Goal: Task Accomplishment & Management: Complete application form

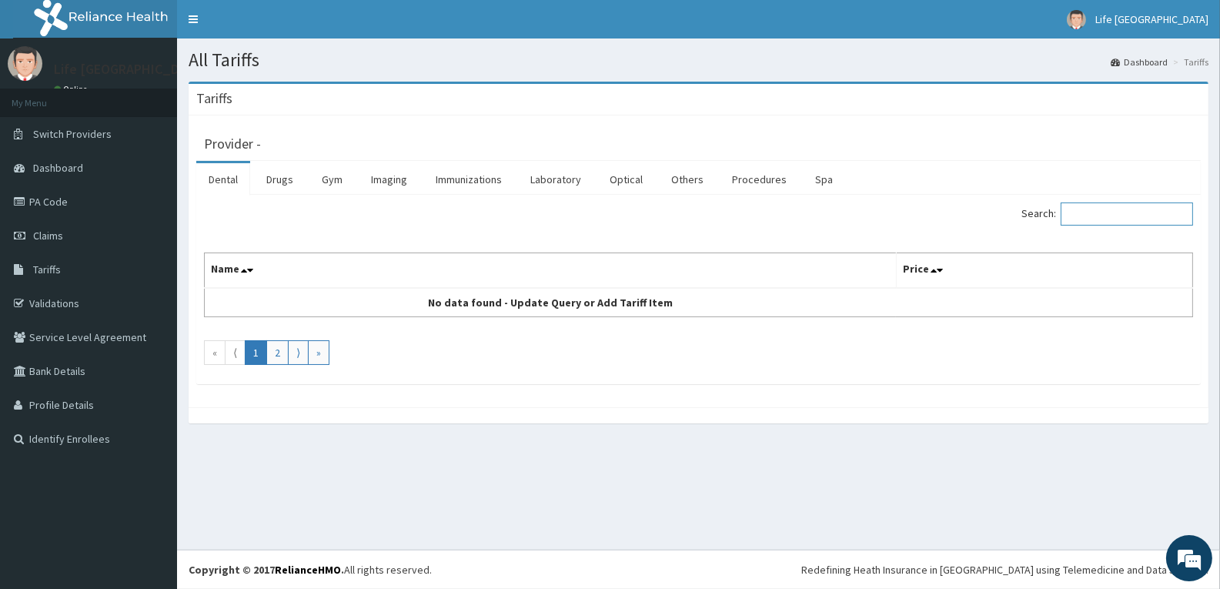
click at [1108, 215] on input "Search:" at bounding box center [1127, 213] width 132 height 23
click at [551, 182] on link "Laboratory" at bounding box center [555, 179] width 75 height 32
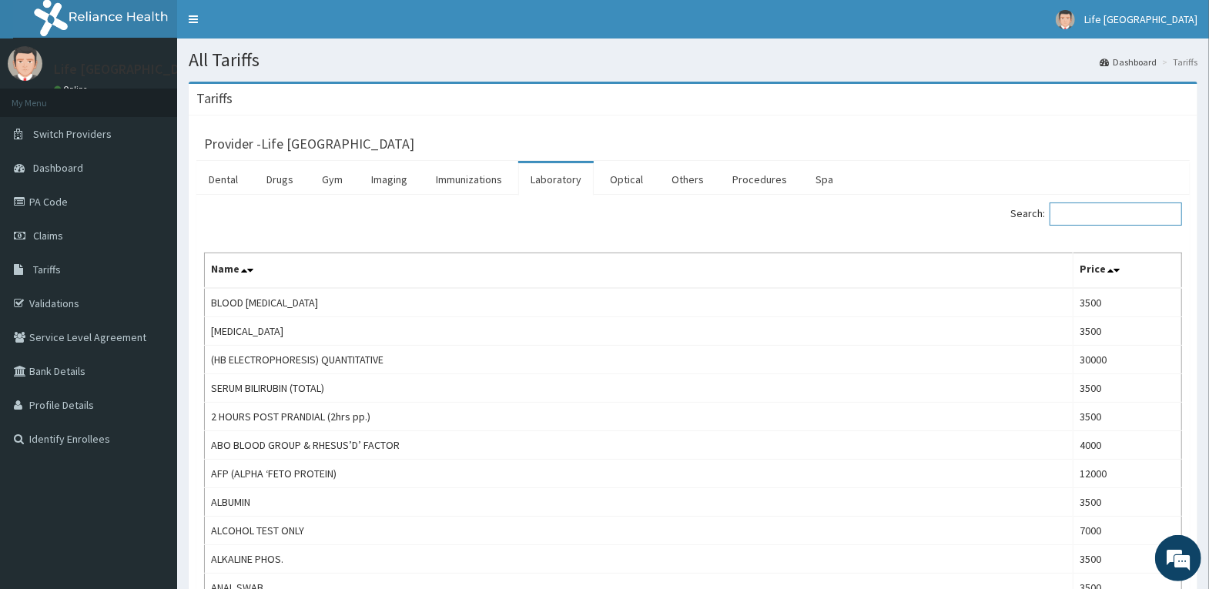
click at [1134, 211] on input "Search:" at bounding box center [1115, 213] width 132 height 23
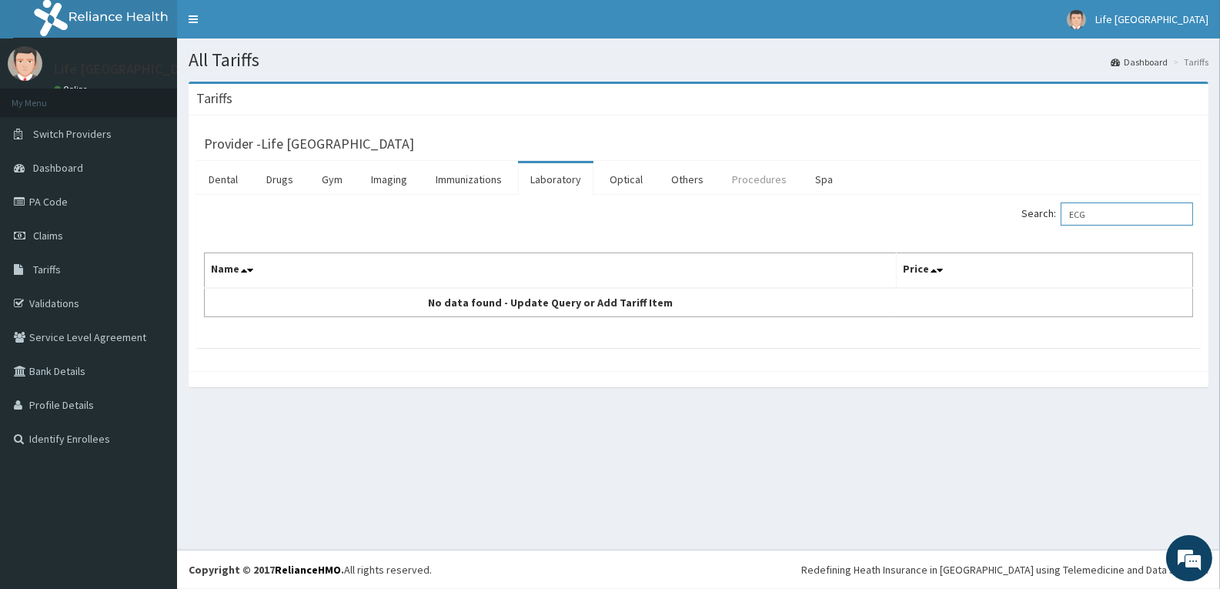
type input "ECG"
click at [759, 177] on link "Procedures" at bounding box center [759, 179] width 79 height 32
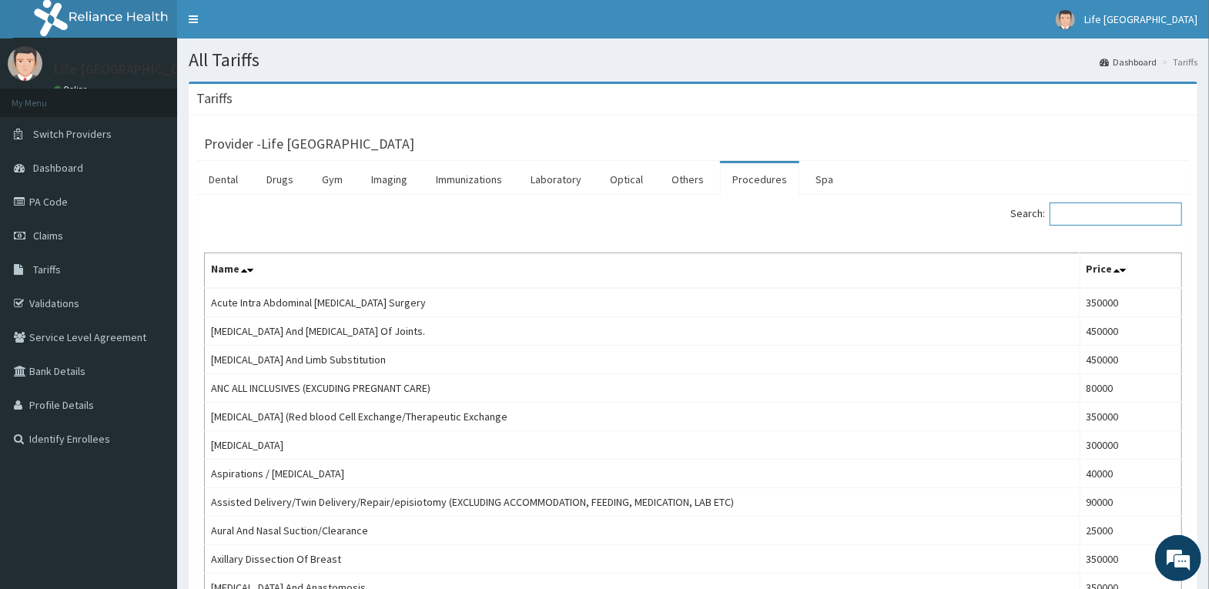
click at [1132, 214] on input "Search:" at bounding box center [1115, 213] width 132 height 23
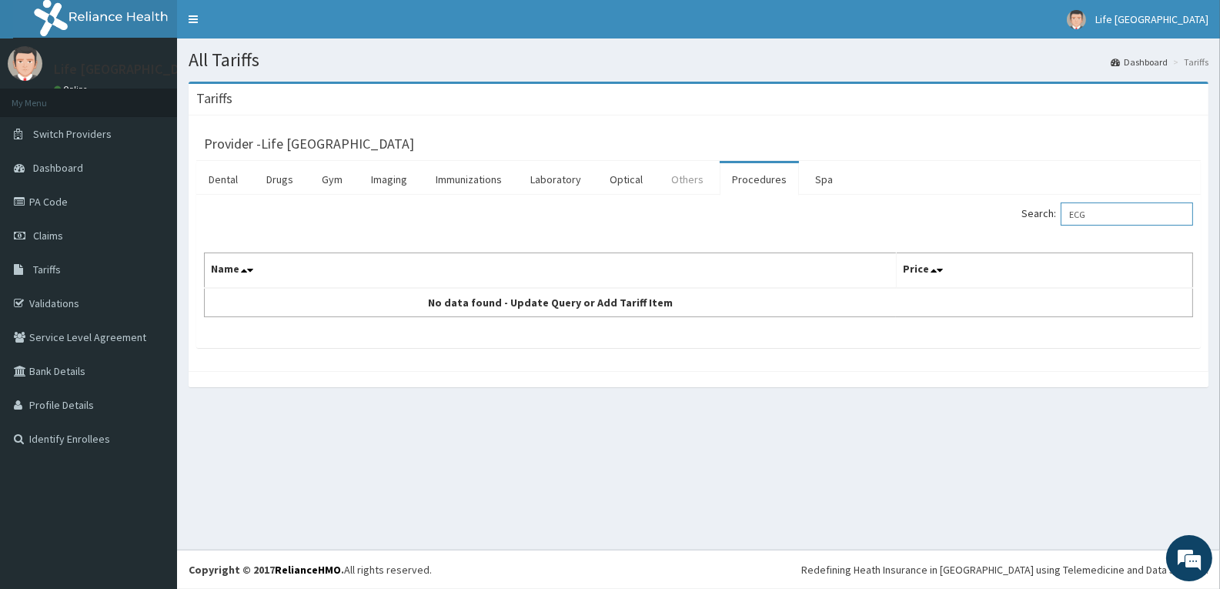
type input "ECG"
click at [698, 178] on link "Others" at bounding box center [687, 179] width 57 height 32
click at [1125, 217] on input "Search:" at bounding box center [1127, 213] width 132 height 23
type input "ECG"
click at [65, 227] on link "Claims" at bounding box center [88, 236] width 177 height 34
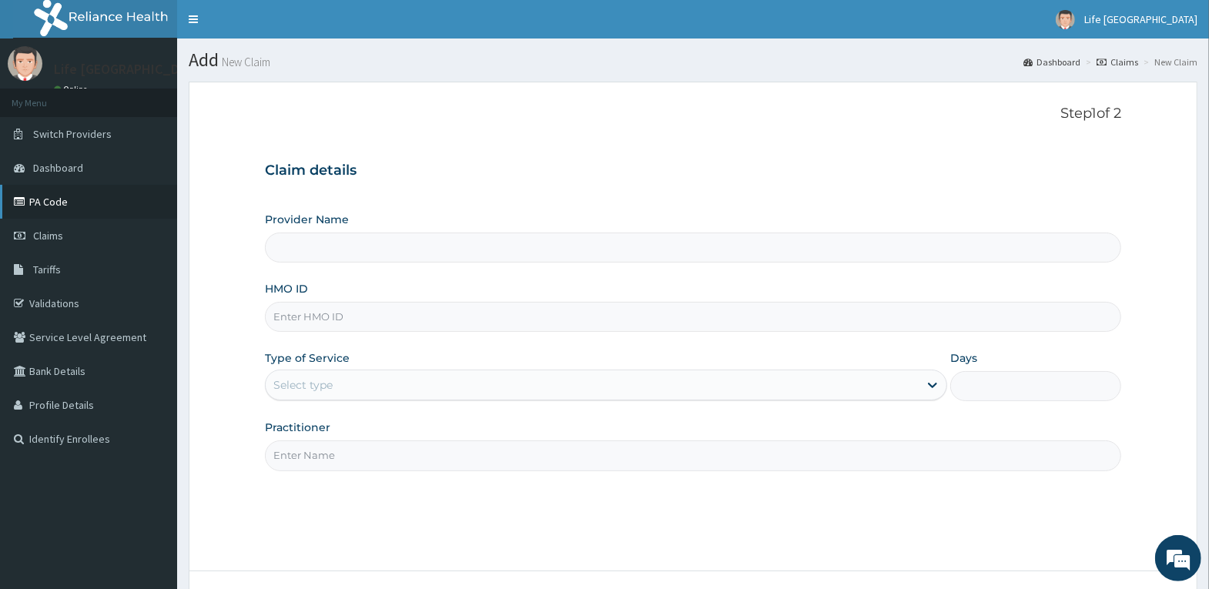
type input "Life [GEOGRAPHIC_DATA]"
click at [62, 241] on span "Claims" at bounding box center [48, 236] width 30 height 14
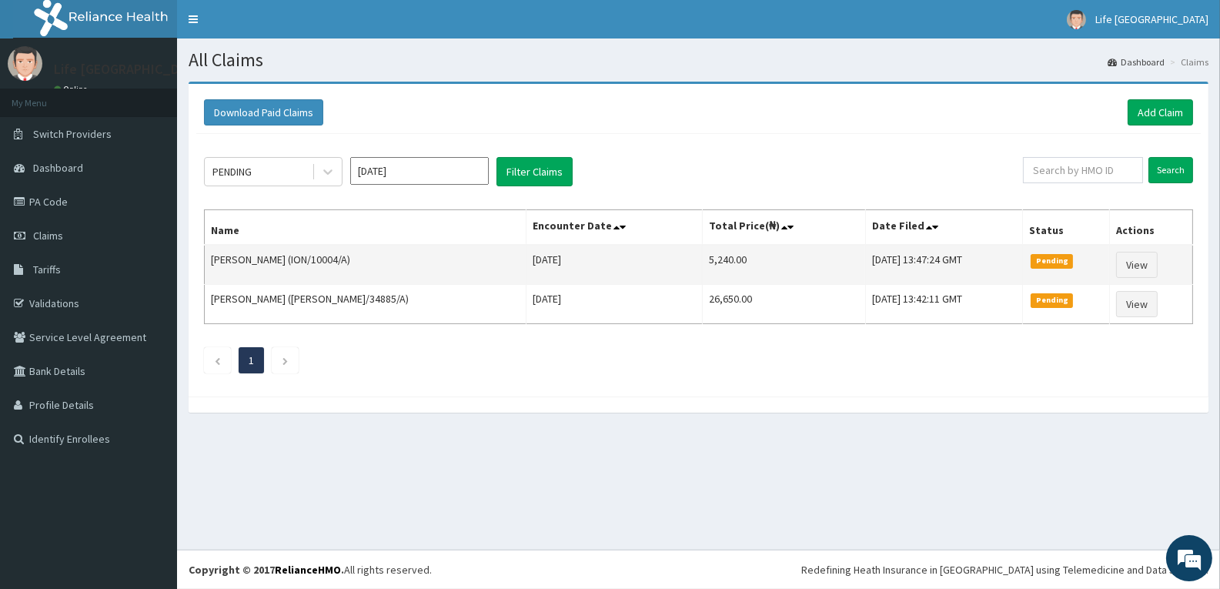
click at [384, 259] on td "Uloma Regina Onyenanu (ION/10004/A)" at bounding box center [366, 265] width 322 height 40
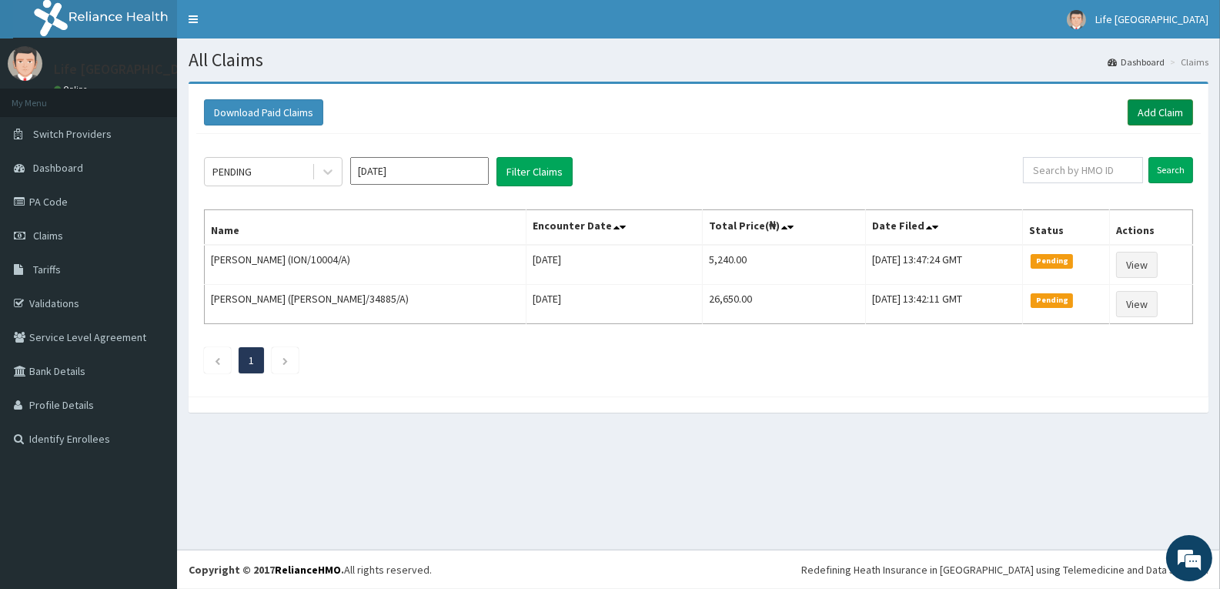
click at [1163, 115] on link "Add Claim" at bounding box center [1160, 112] width 65 height 26
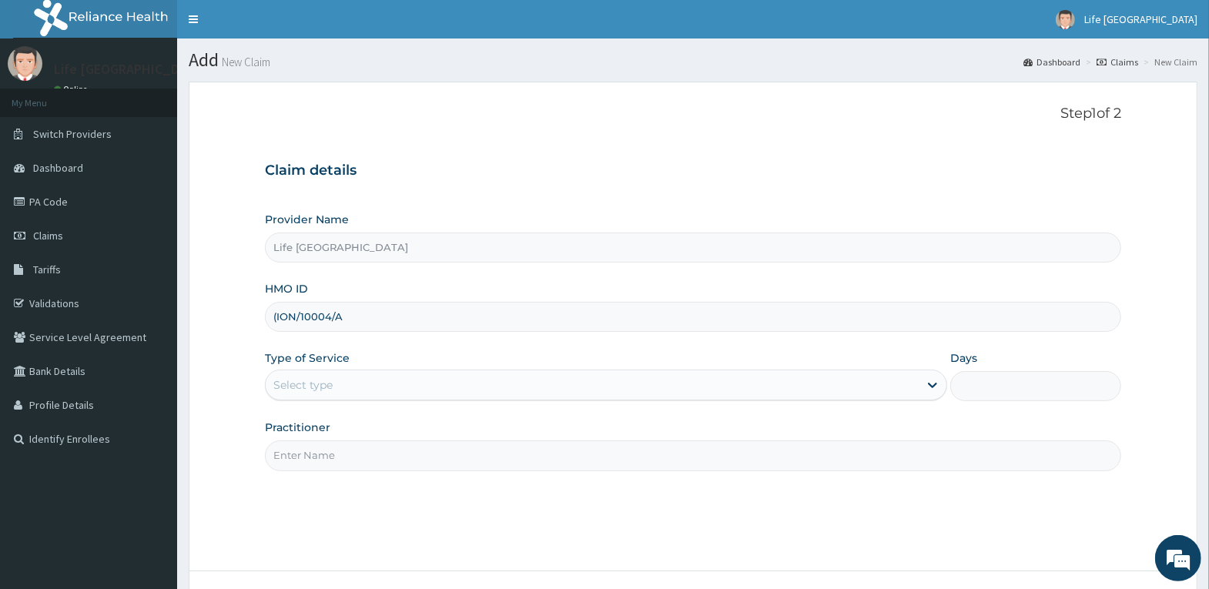
type input "(ION/10004/A"
click at [476, 386] on div "Select type" at bounding box center [592, 385] width 653 height 25
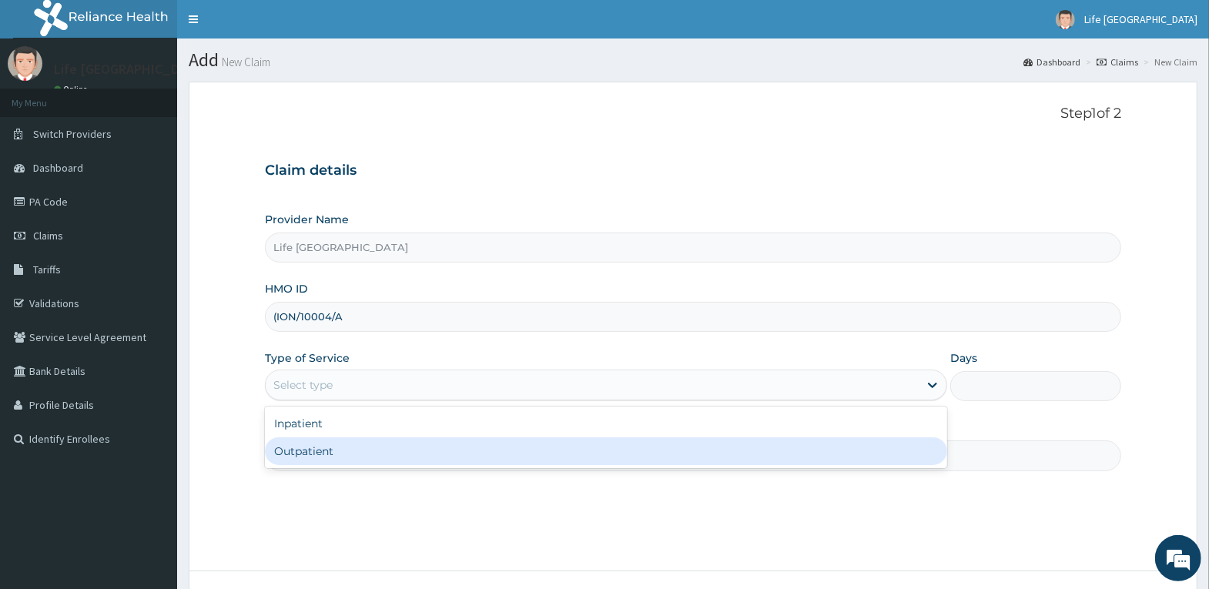
click at [445, 447] on div "Outpatient" at bounding box center [606, 451] width 682 height 28
type input "1"
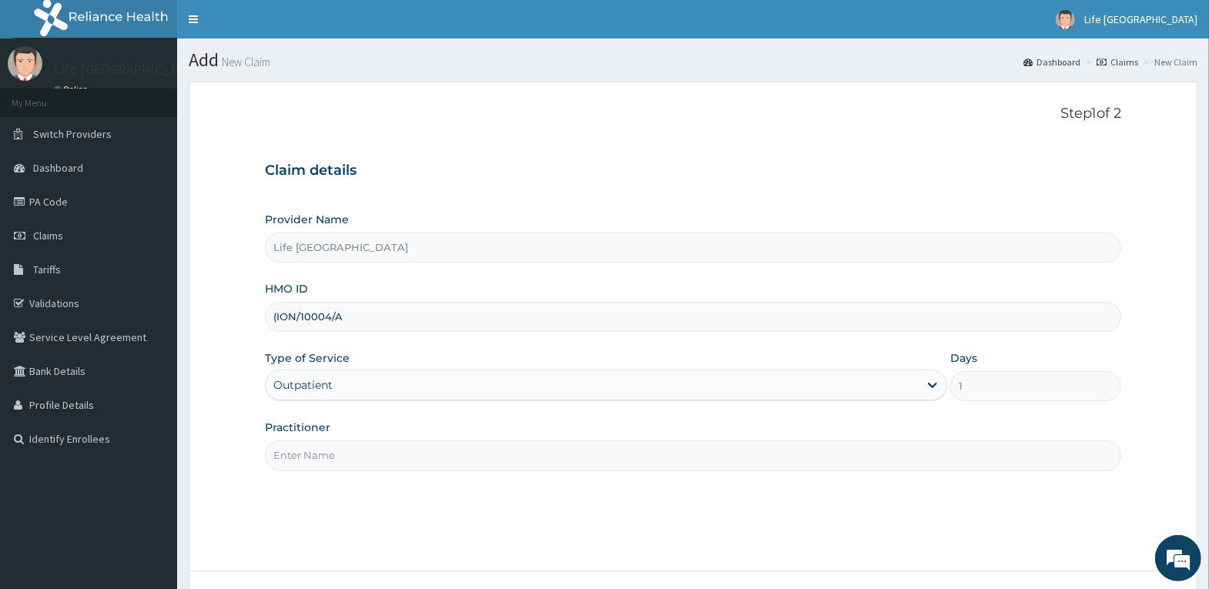
click at [450, 448] on input "Practitioner" at bounding box center [693, 455] width 856 height 30
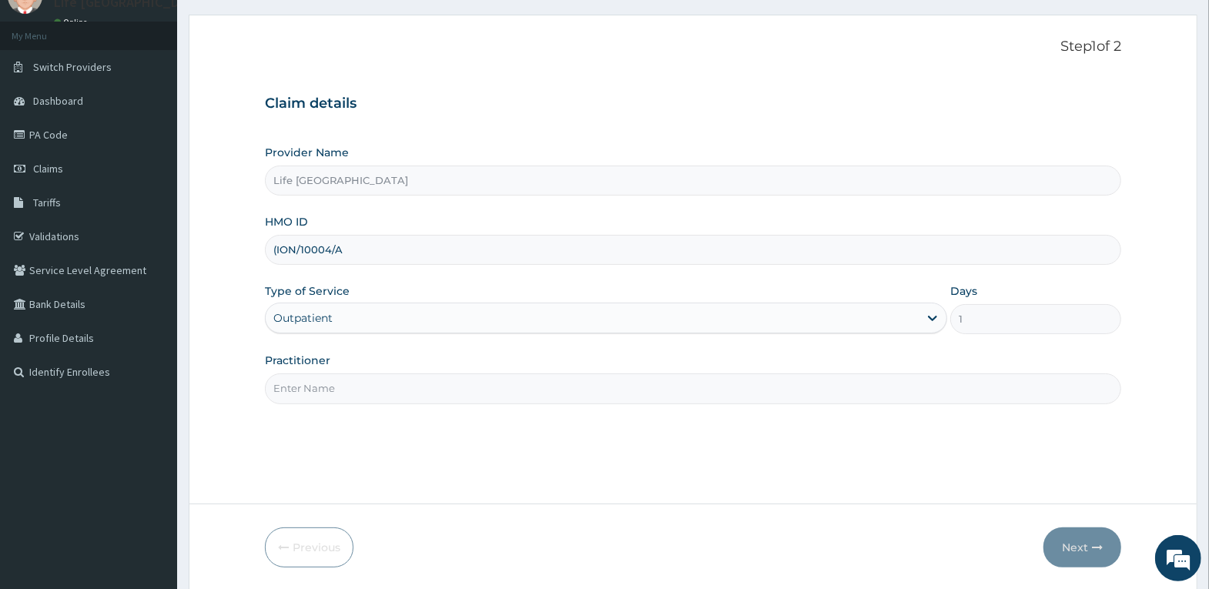
scroll to position [119, 0]
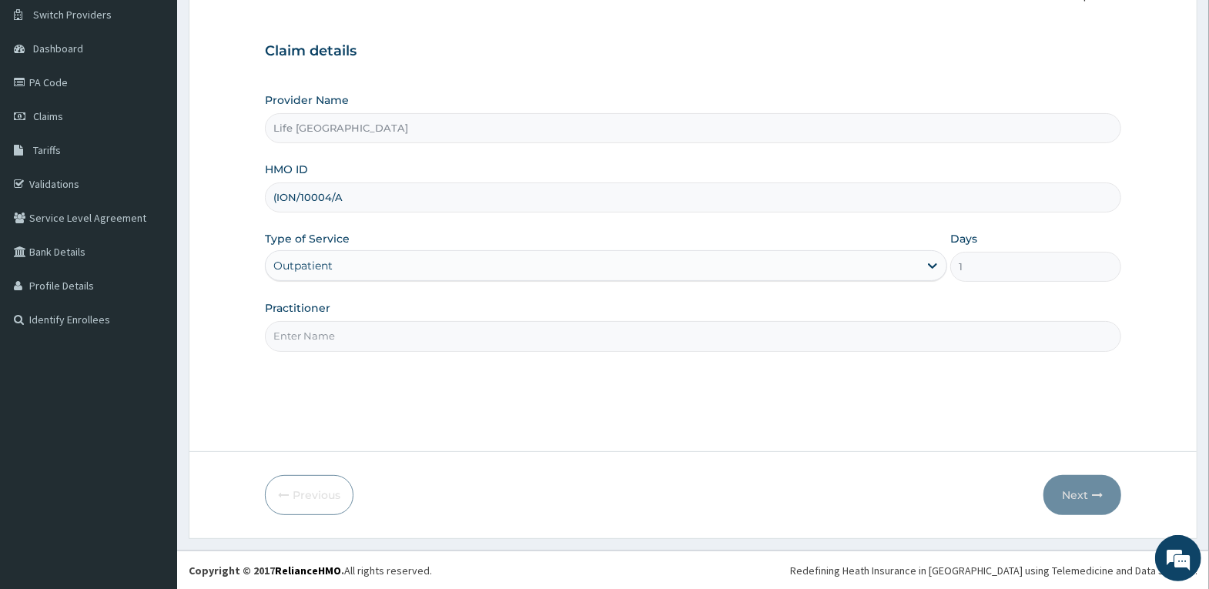
click at [717, 333] on input "Practitioner" at bounding box center [693, 336] width 856 height 30
type input "DR. AGBOOLA"
click at [1077, 499] on button "Next" at bounding box center [1082, 495] width 78 height 40
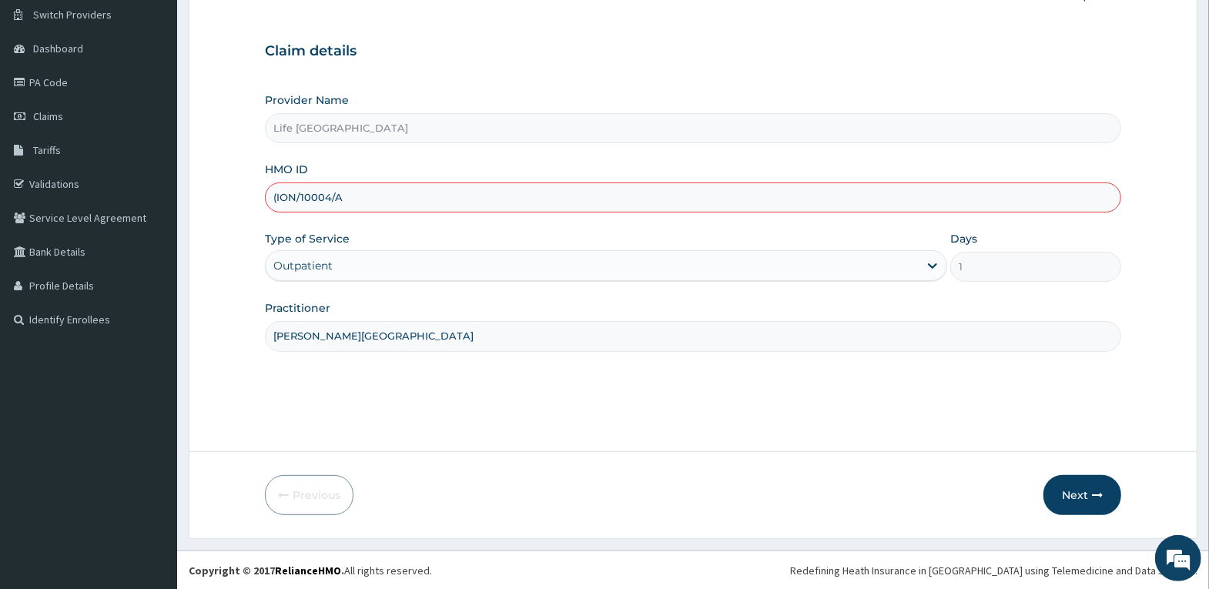
click at [771, 501] on div "Previous Next" at bounding box center [693, 495] width 856 height 40
click at [276, 193] on input "(ION/10004/A" at bounding box center [693, 197] width 856 height 30
type input "ION/10004/A"
click at [1054, 493] on button "Next" at bounding box center [1082, 495] width 78 height 40
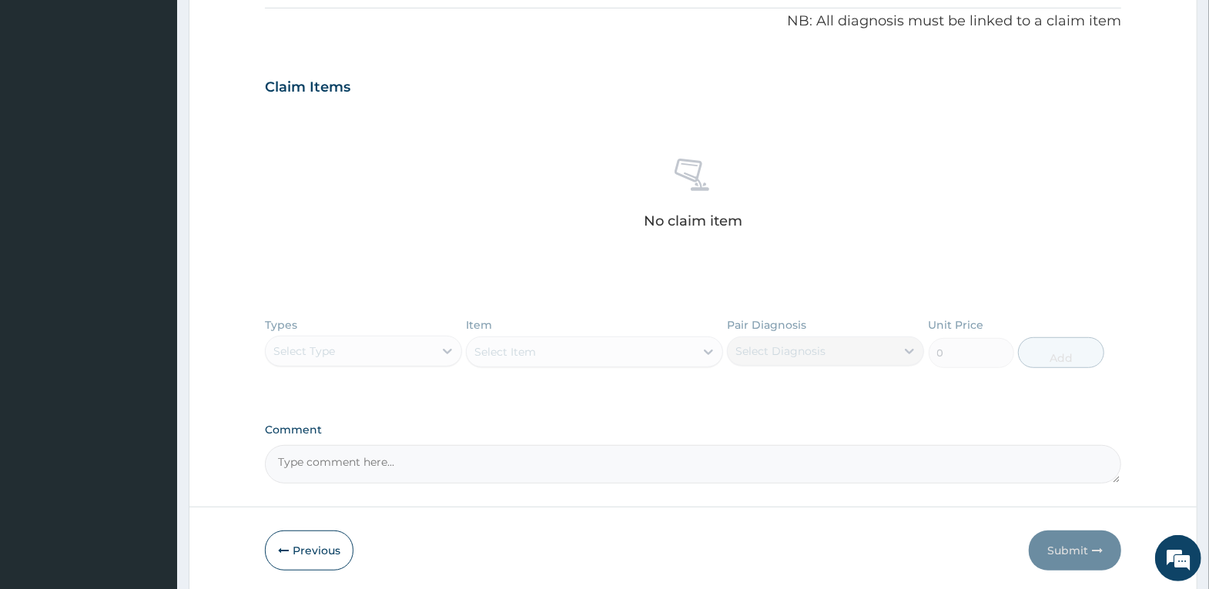
scroll to position [462, 0]
click at [446, 342] on div "Types Select Type Item Select Item Pair Diagnosis Select Diagnosis Unit Price 0…" at bounding box center [693, 352] width 856 height 89
click at [430, 349] on div "Types Select Type Item Select Item Pair Diagnosis Select Diagnosis Unit Price 0…" at bounding box center [693, 352] width 856 height 89
click at [446, 346] on div "Types Select Type Item Select Item Pair Diagnosis Select Diagnosis Unit Price 0…" at bounding box center [693, 352] width 856 height 89
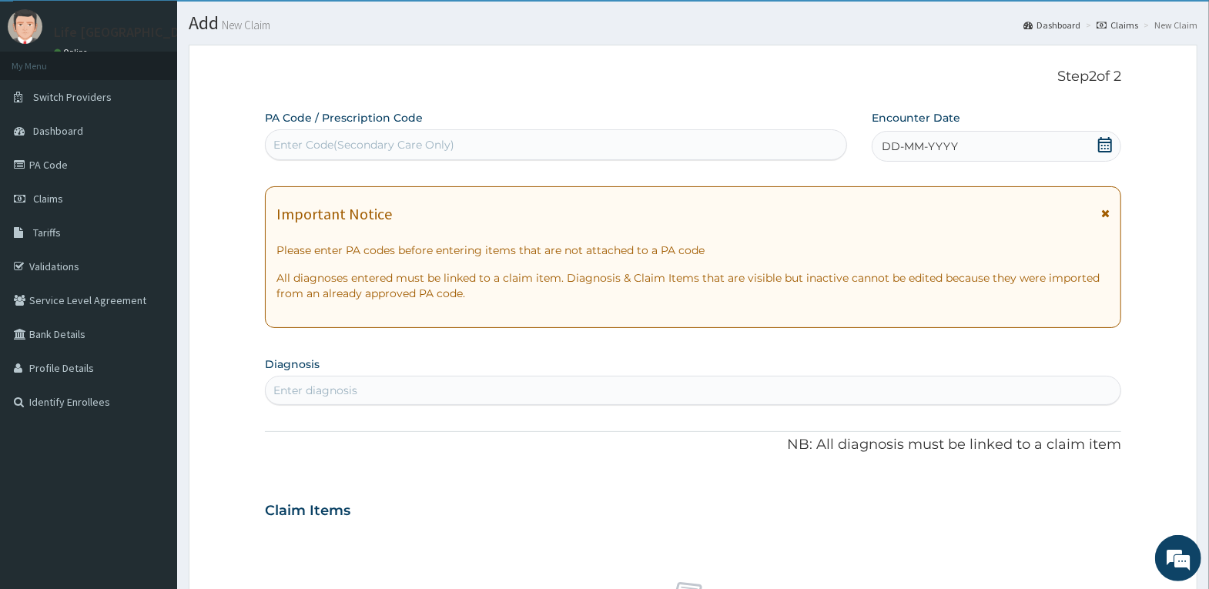
scroll to position [0, 0]
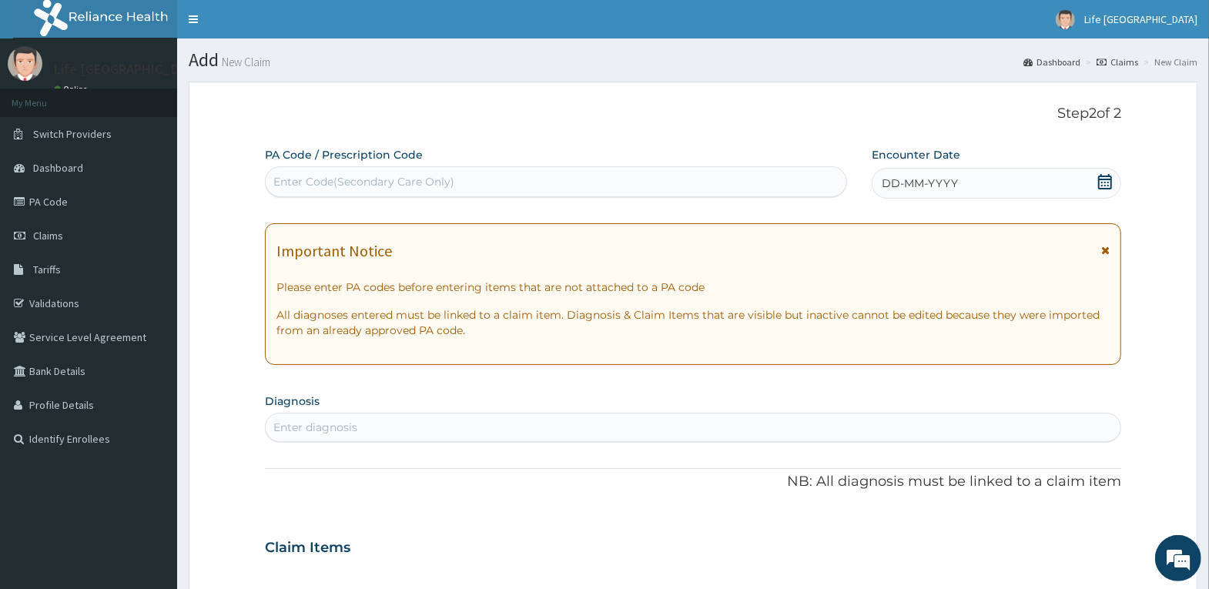
click at [1001, 175] on div "DD-MM-YYYY" at bounding box center [995, 183] width 249 height 31
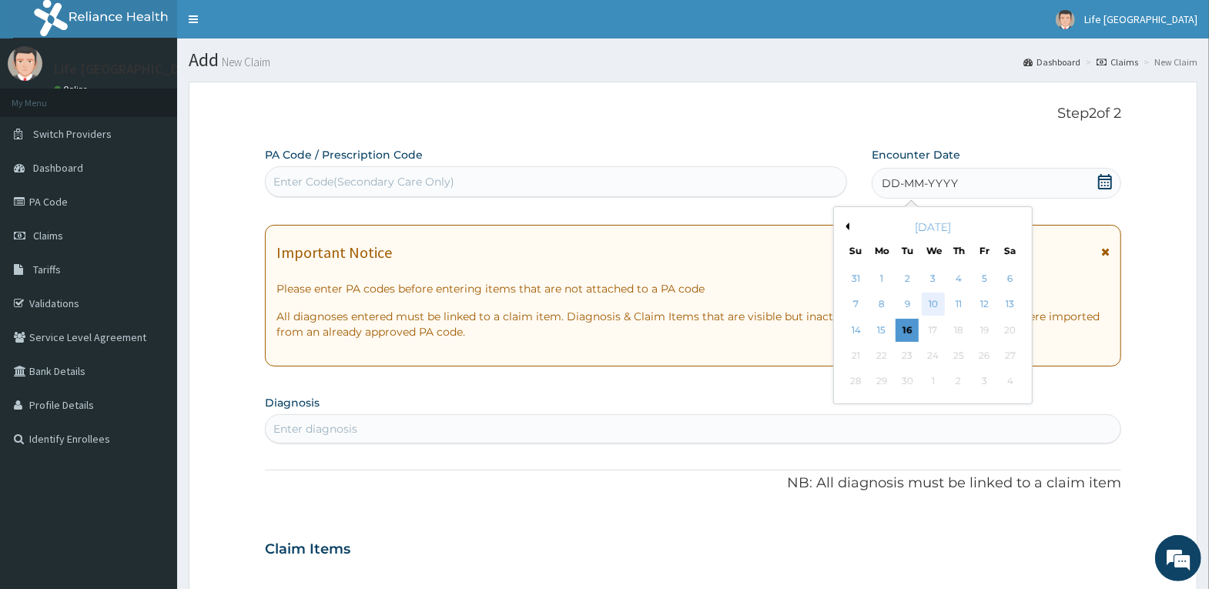
click at [934, 299] on div "10" at bounding box center [932, 304] width 23 height 23
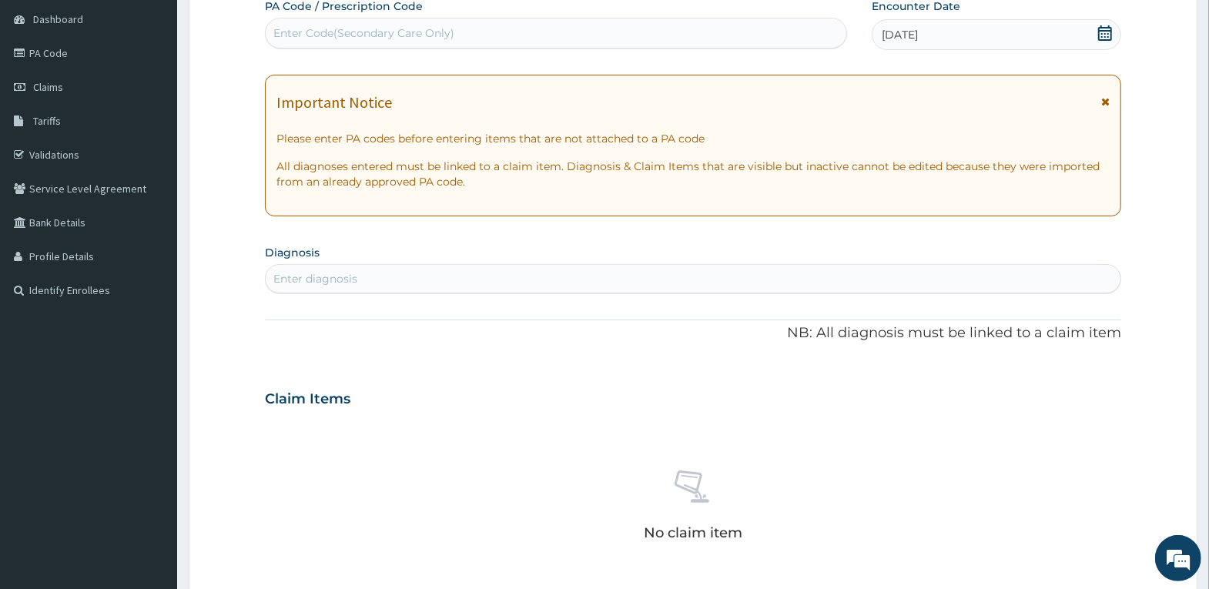
scroll to position [154, 0]
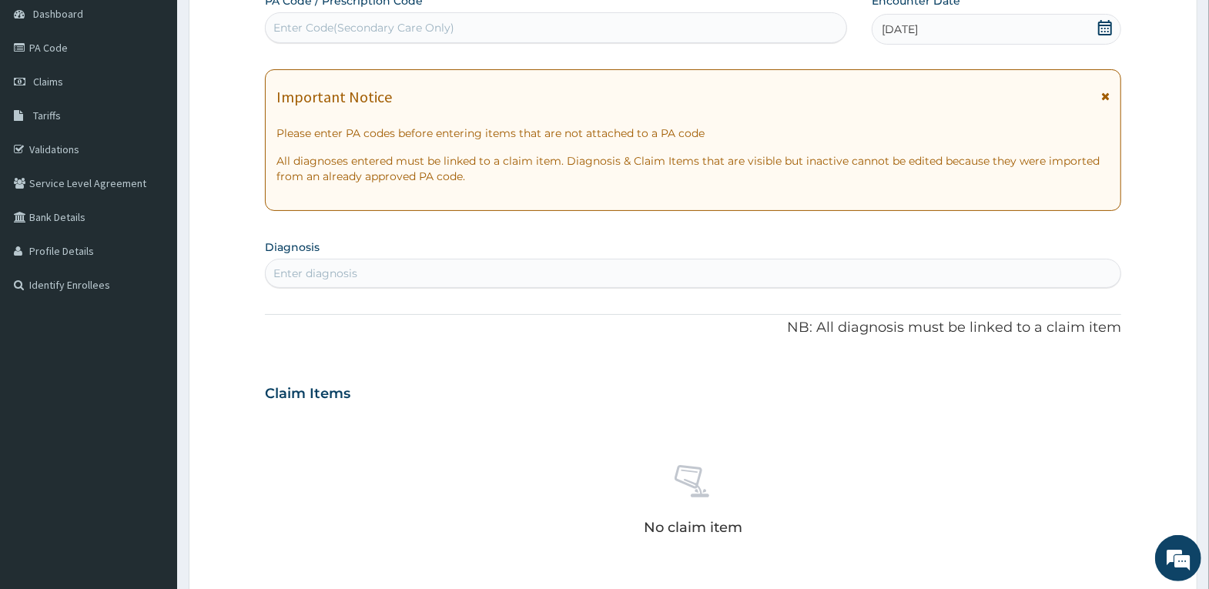
click at [650, 270] on div "Enter diagnosis" at bounding box center [693, 273] width 854 height 25
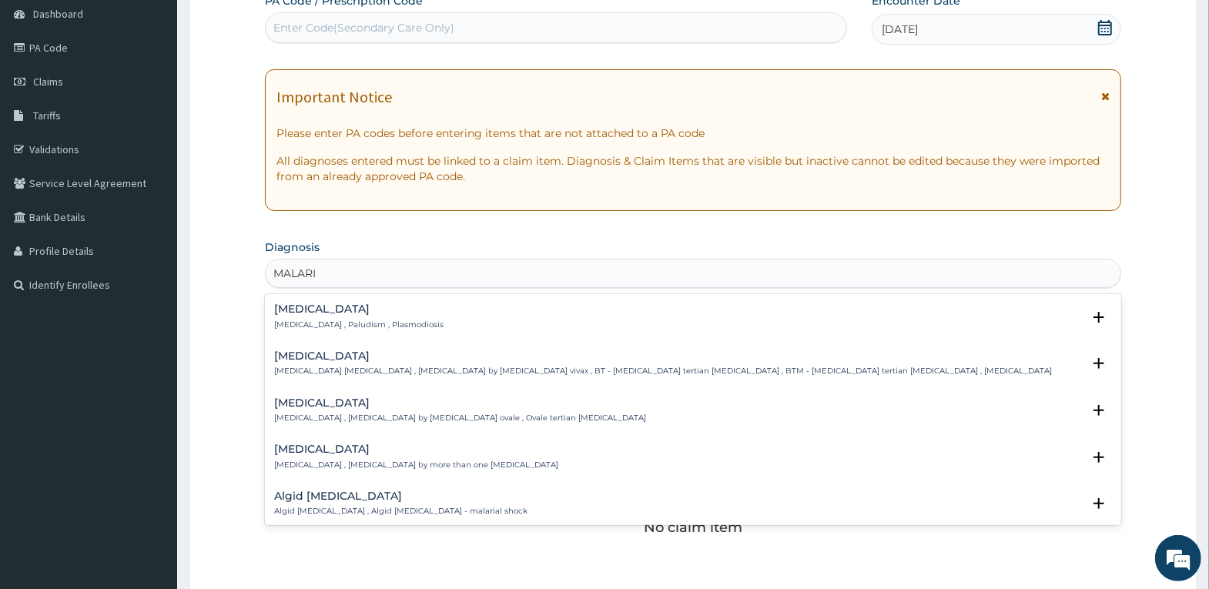
type input "MALARIA"
click at [385, 316] on div "Malaria Malaria , Paludism , Plasmodiosis" at bounding box center [358, 316] width 169 height 27
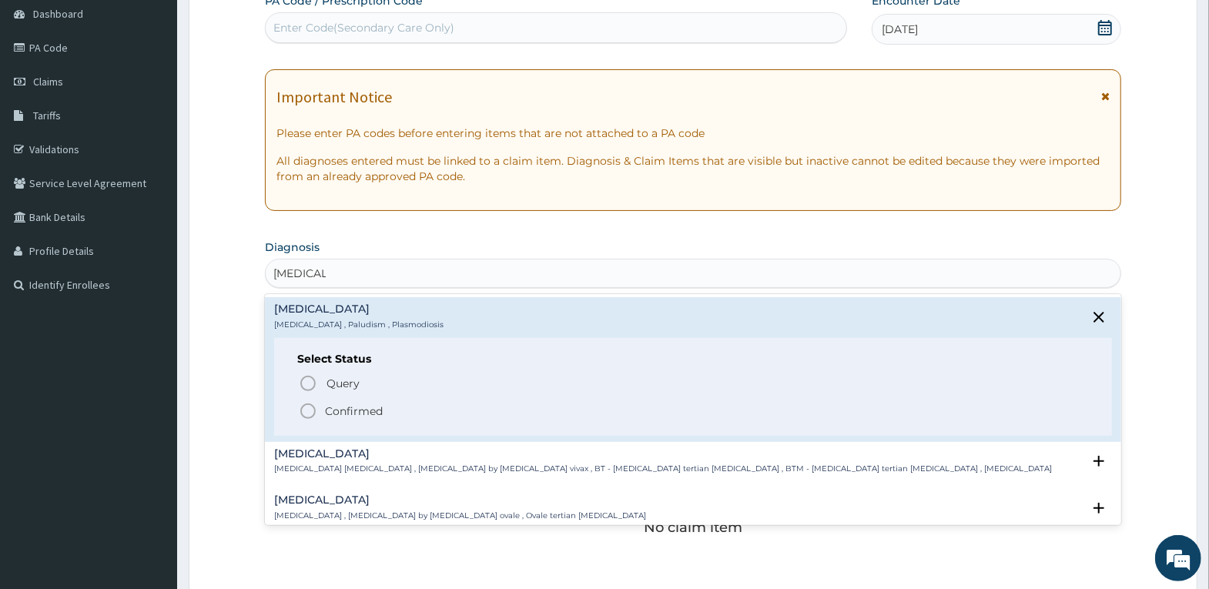
click at [363, 413] on p "Confirmed" at bounding box center [354, 410] width 58 height 15
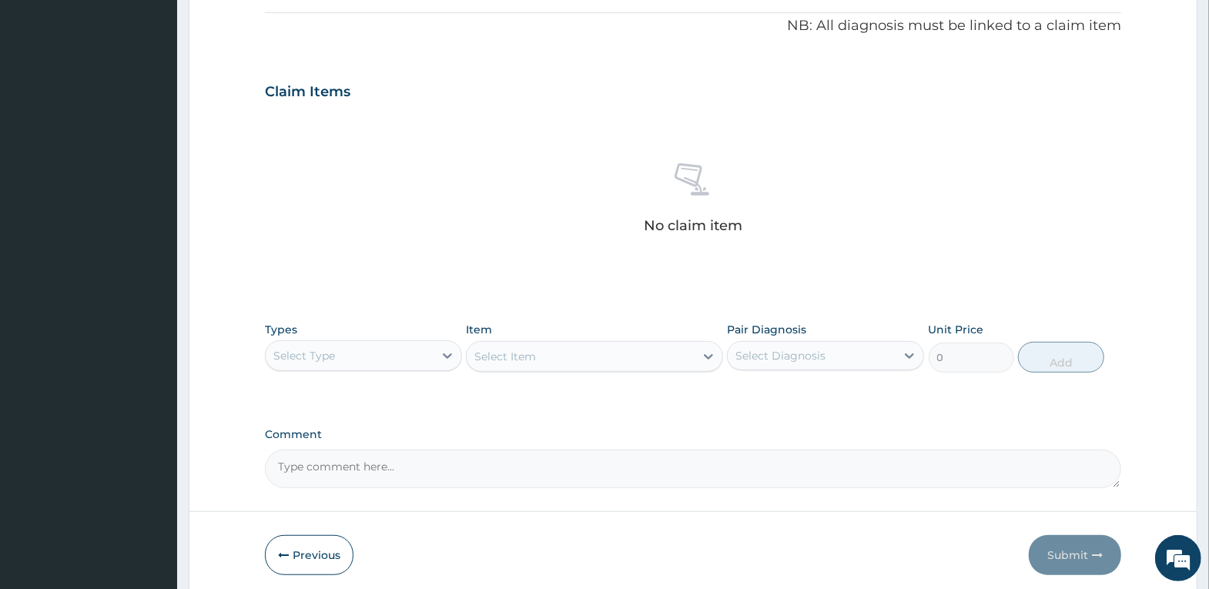
scroll to position [462, 0]
click at [426, 356] on div "Select Type" at bounding box center [350, 354] width 168 height 25
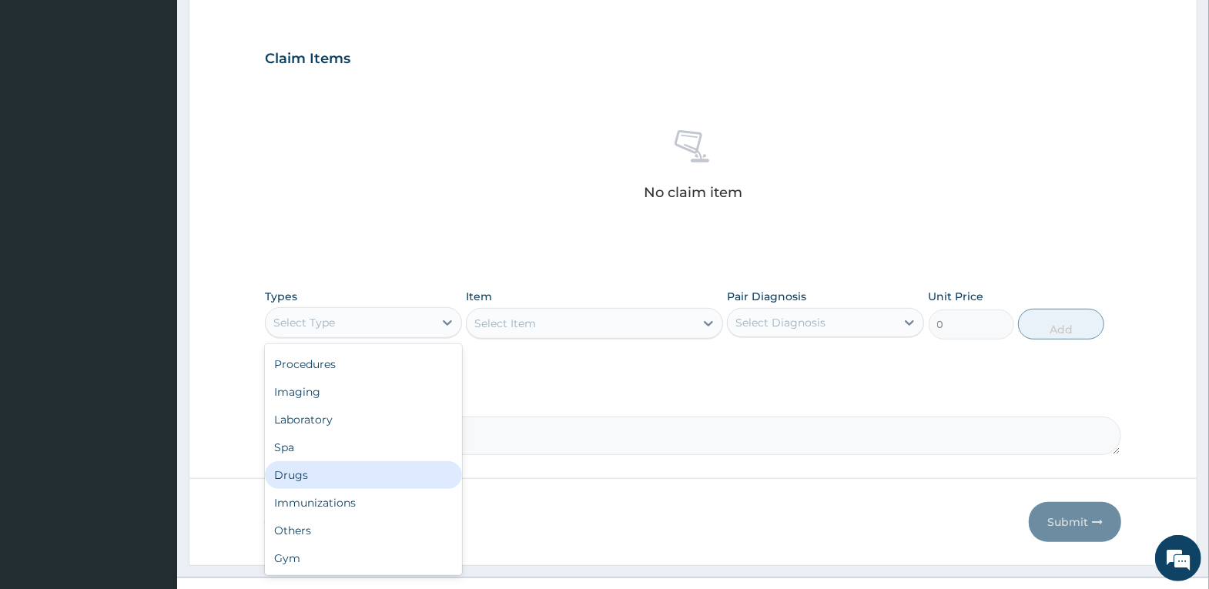
scroll to position [520, 0]
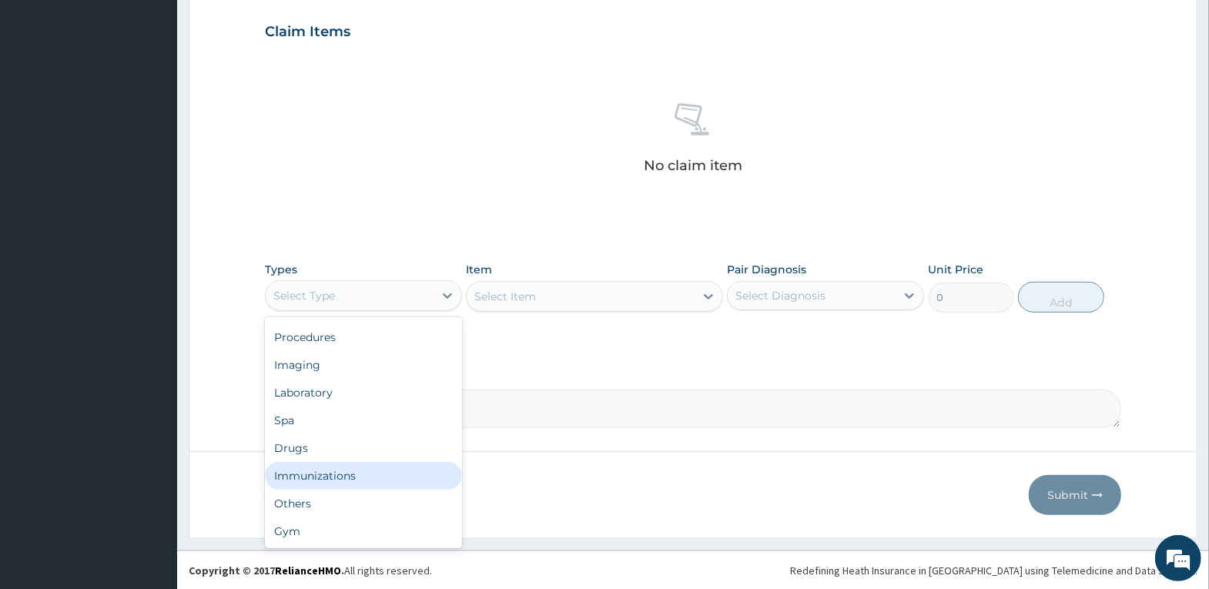
click at [352, 480] on div "Immunizations" at bounding box center [363, 476] width 197 height 28
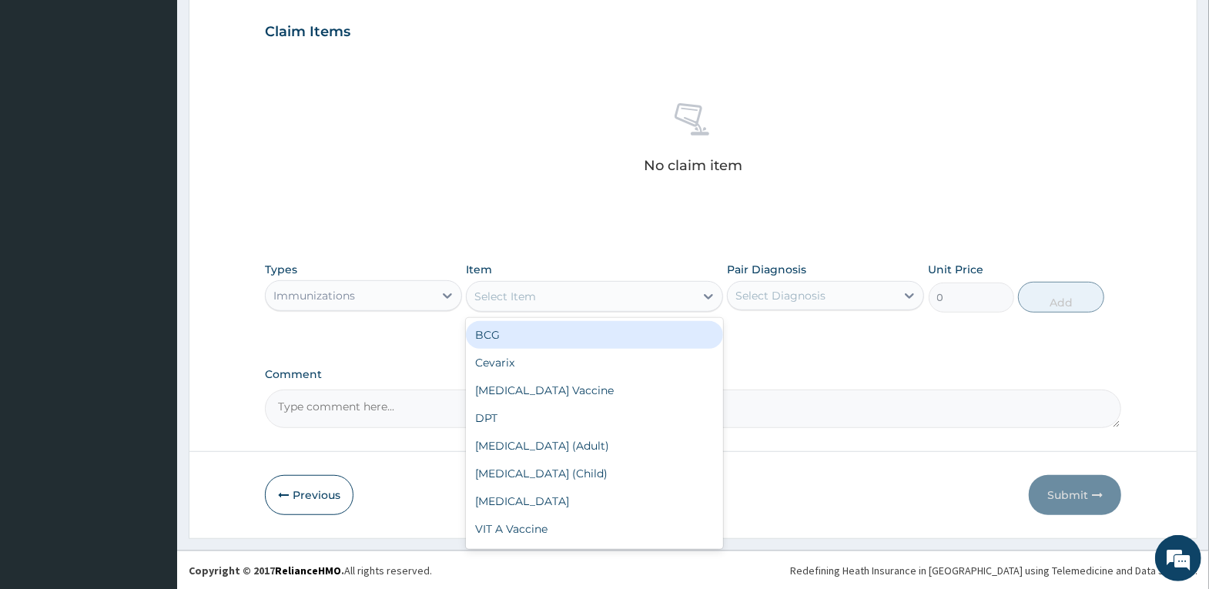
click at [563, 290] on div "Select Item" at bounding box center [580, 296] width 228 height 25
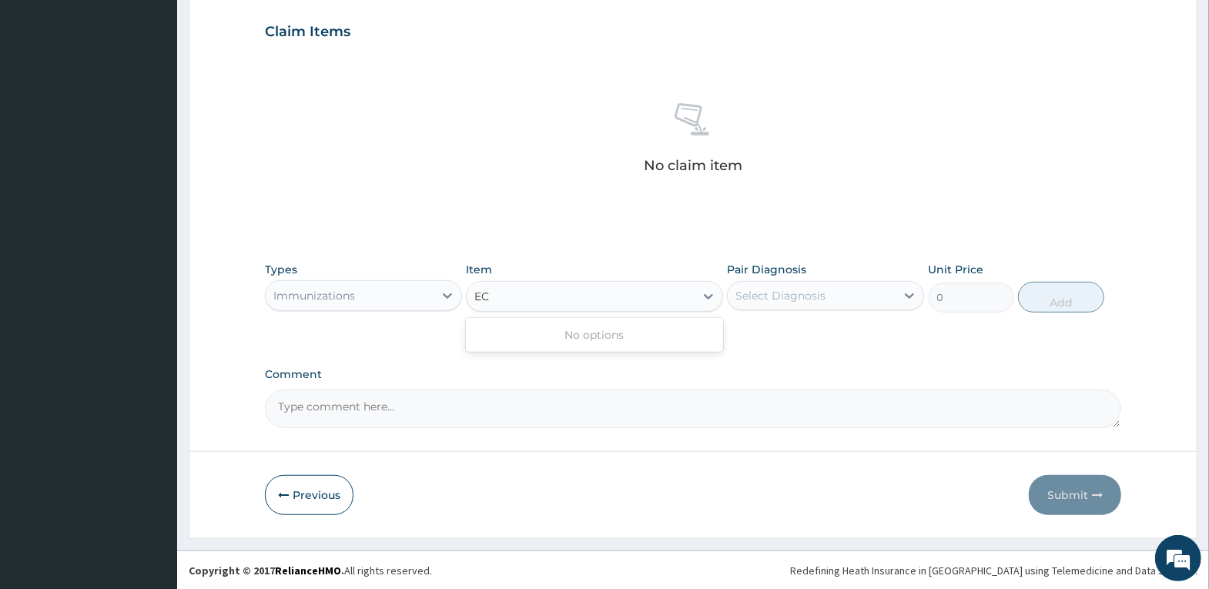
type input "E"
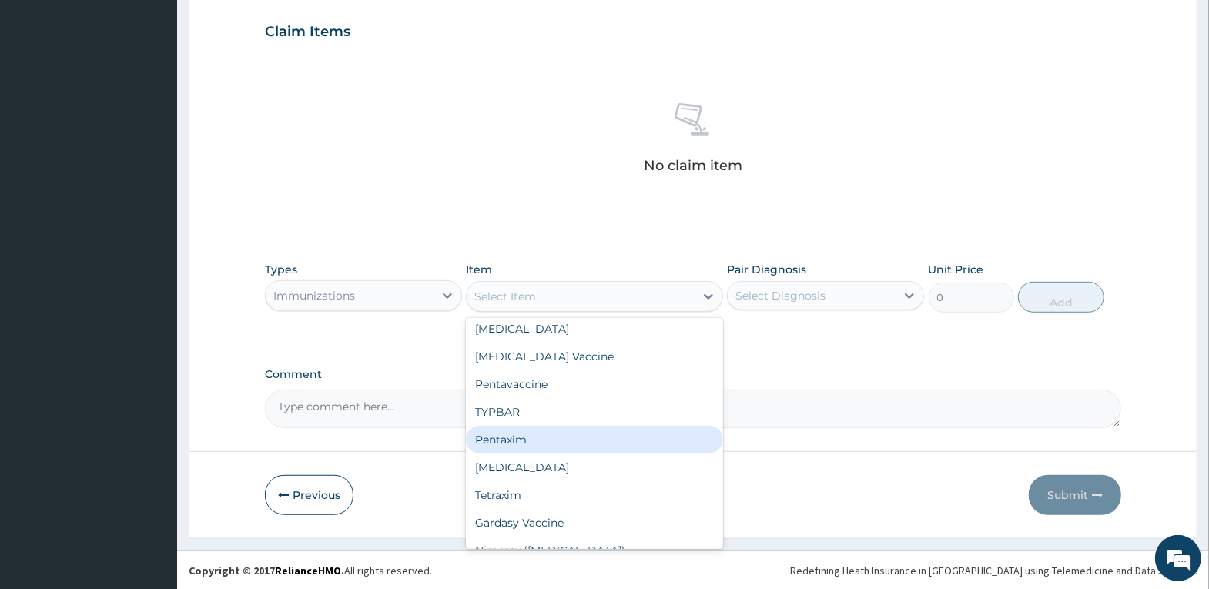
scroll to position [634, 0]
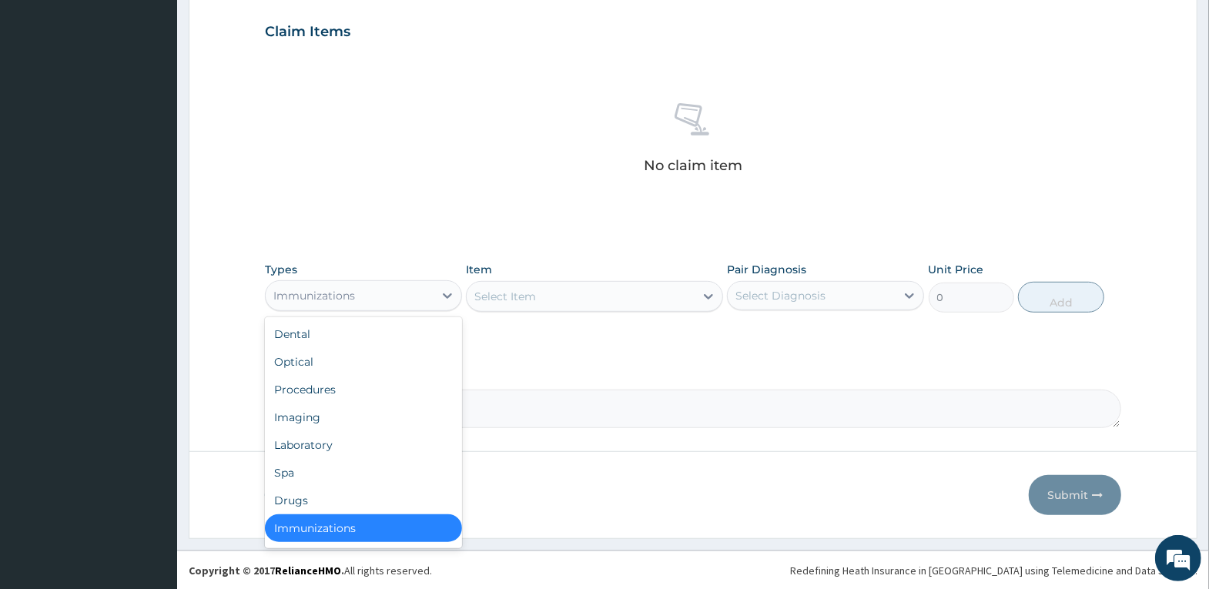
click at [401, 297] on div "Immunizations" at bounding box center [350, 295] width 168 height 25
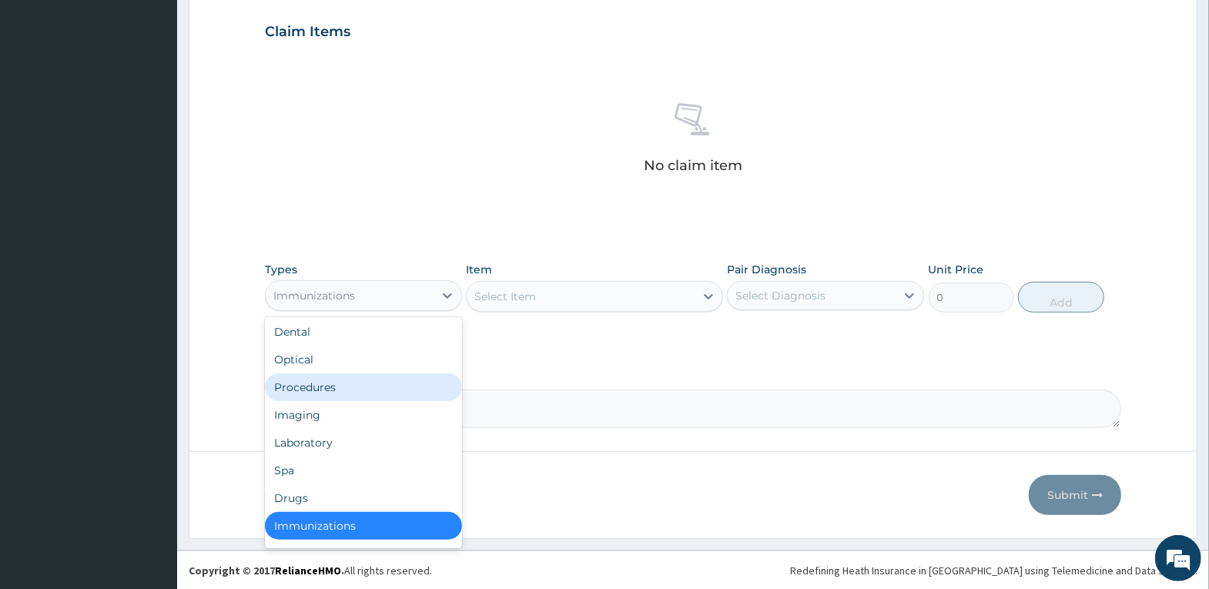
click at [399, 381] on div "Procedures" at bounding box center [363, 387] width 197 height 28
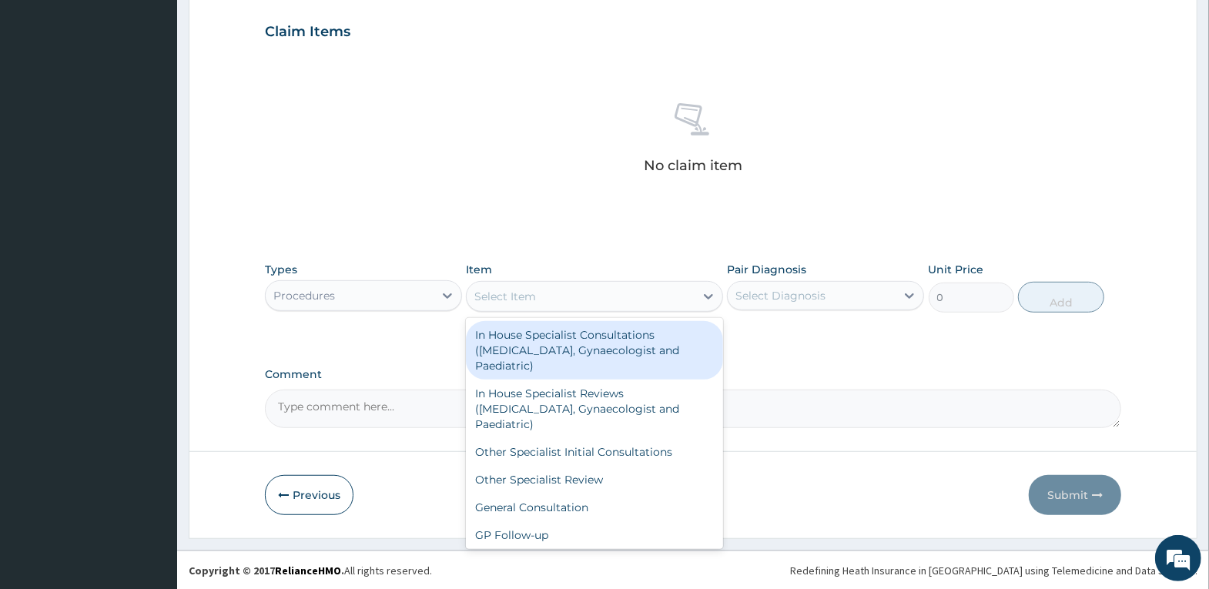
click at [594, 299] on div "Select Item" at bounding box center [580, 296] width 228 height 25
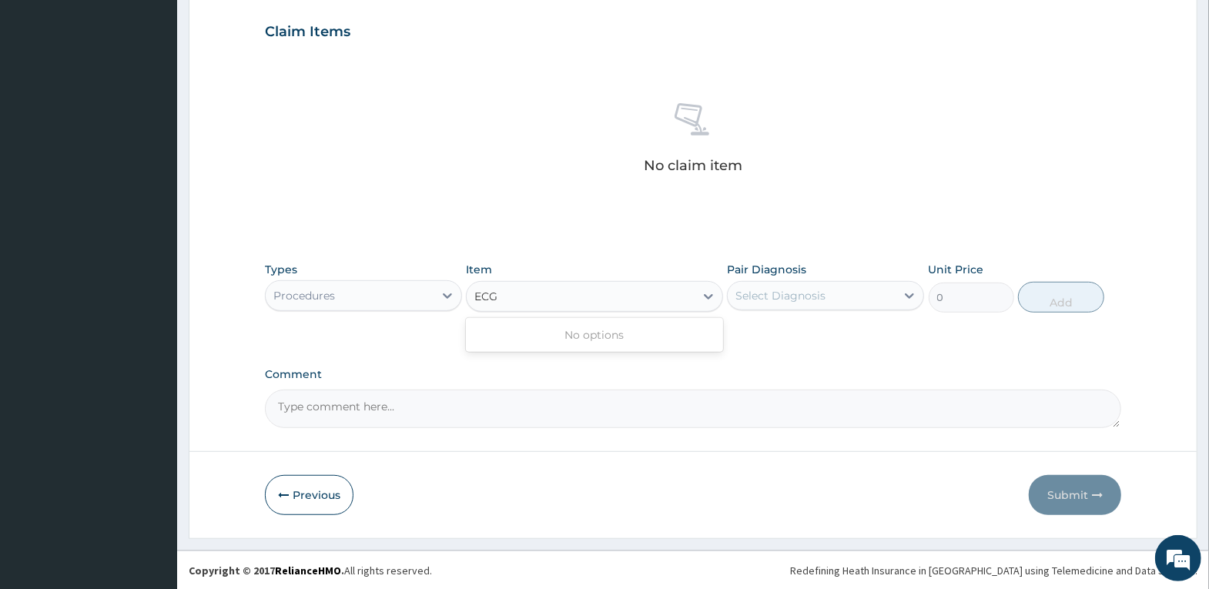
type input "ECG"
click at [611, 293] on div "Select Item" at bounding box center [580, 296] width 228 height 25
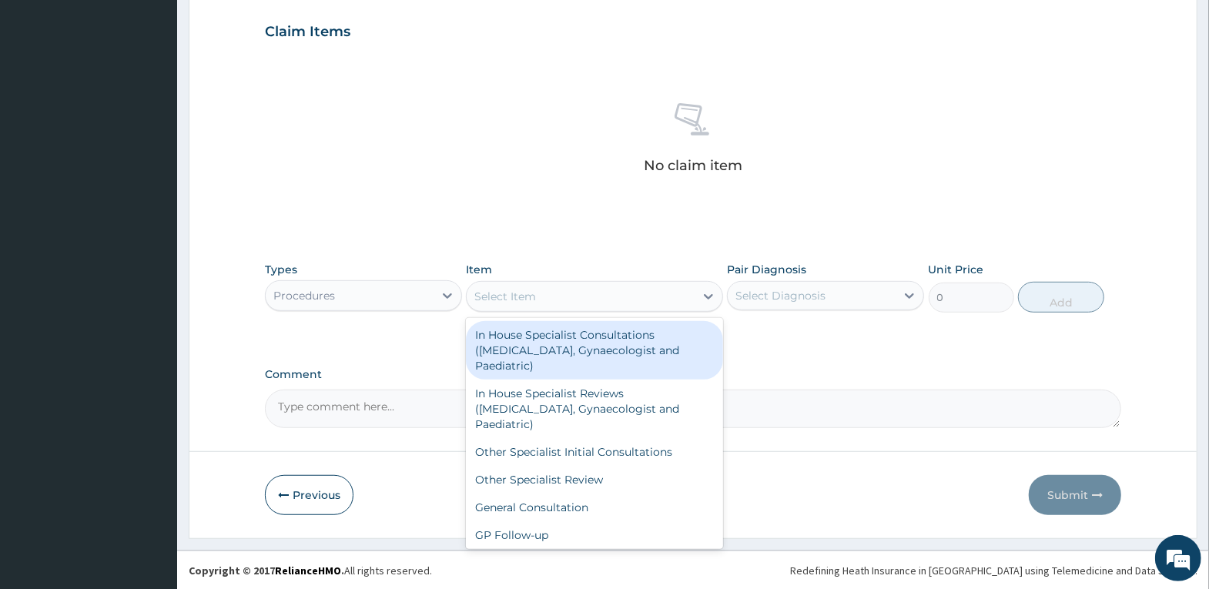
click at [560, 298] on div "Select Item" at bounding box center [580, 296] width 228 height 25
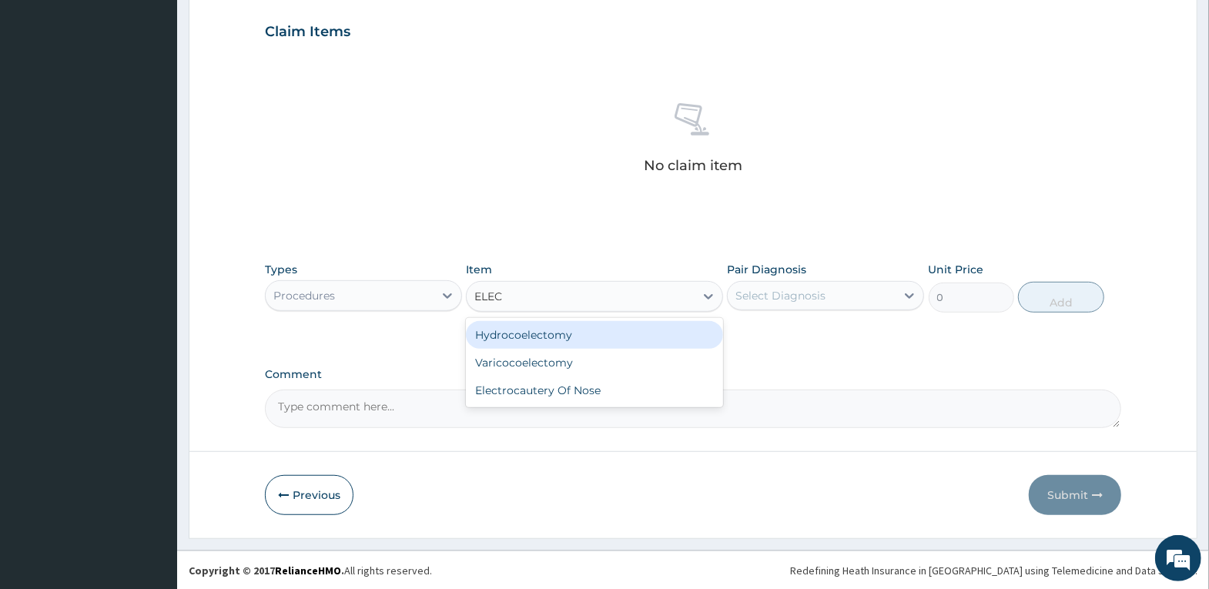
type input "ELEC"
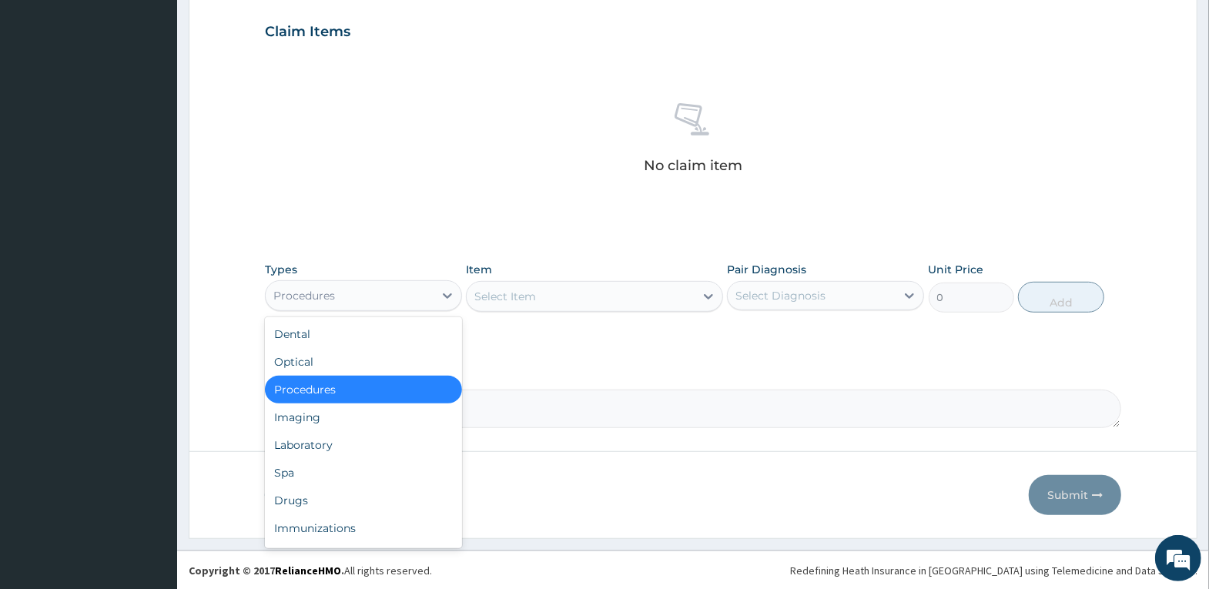
click at [373, 296] on div "Procedures" at bounding box center [350, 295] width 168 height 25
click at [377, 420] on div "Imaging" at bounding box center [363, 417] width 197 height 28
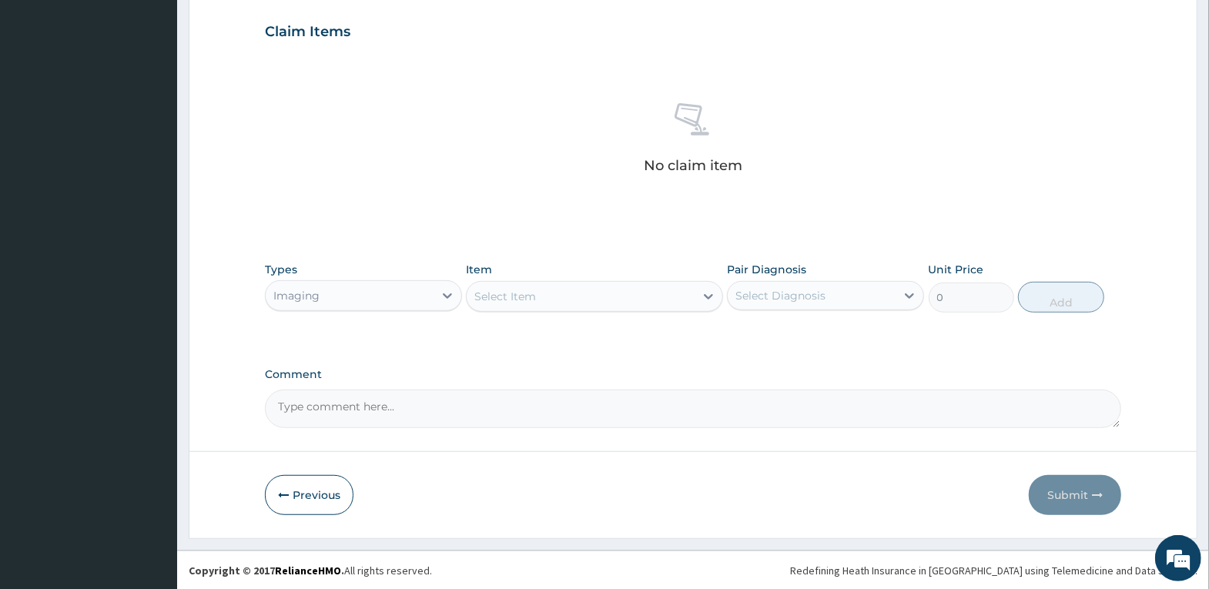
click at [581, 297] on div "Select Item" at bounding box center [594, 296] width 257 height 31
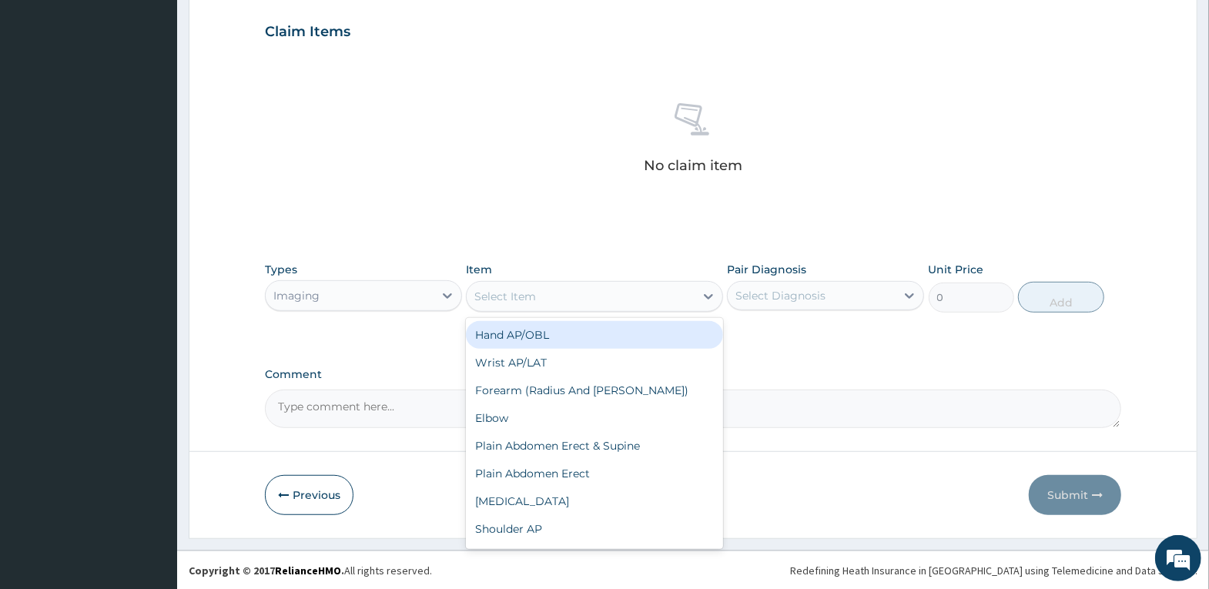
click at [581, 297] on div "Select Item" at bounding box center [580, 296] width 228 height 25
type input "ECG"
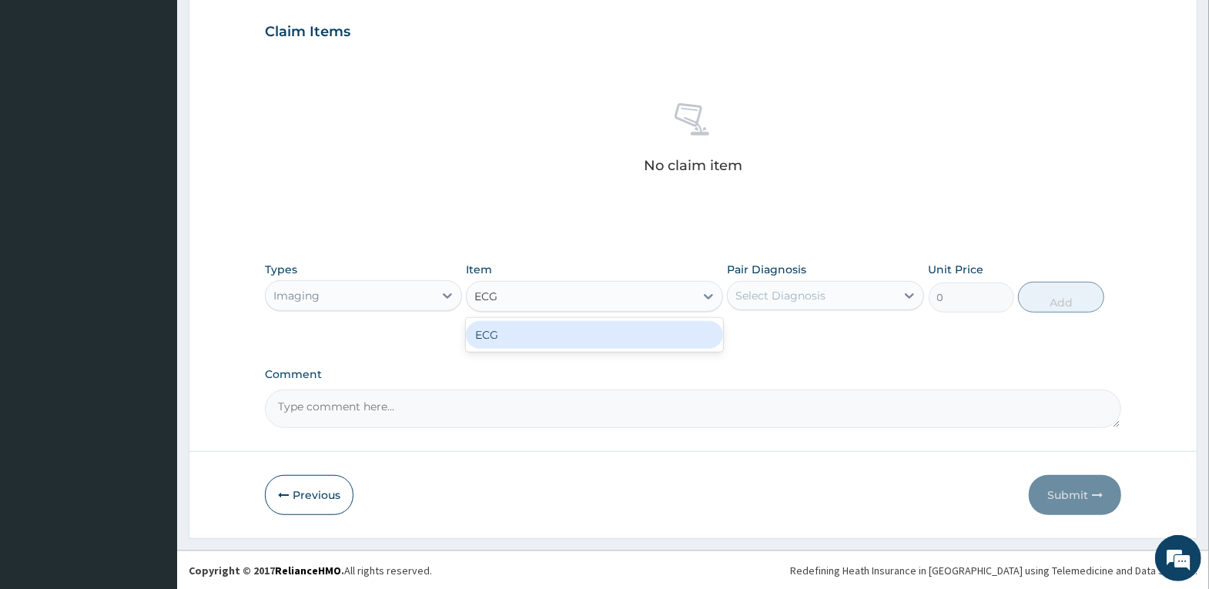
click at [645, 340] on div "ECG" at bounding box center [594, 335] width 257 height 28
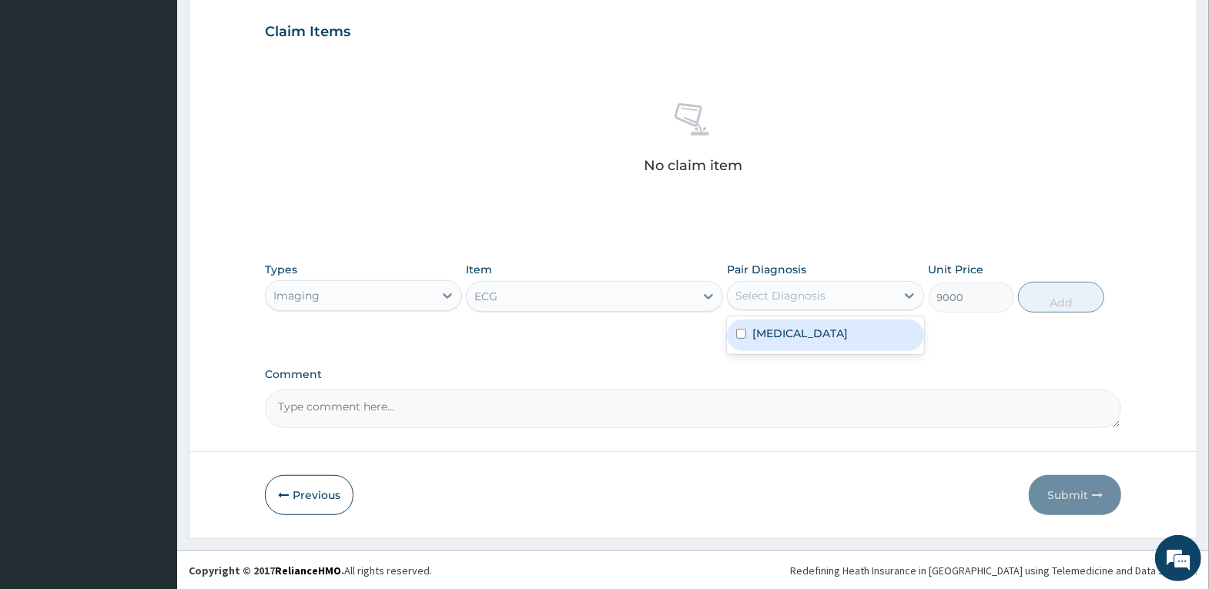
click at [885, 294] on div "Select Diagnosis" at bounding box center [811, 295] width 168 height 25
click at [964, 337] on div "Types Imaging Item ECG Pair Diagnosis Select Diagnosis Unit Price 9000 Add" at bounding box center [693, 298] width 856 height 89
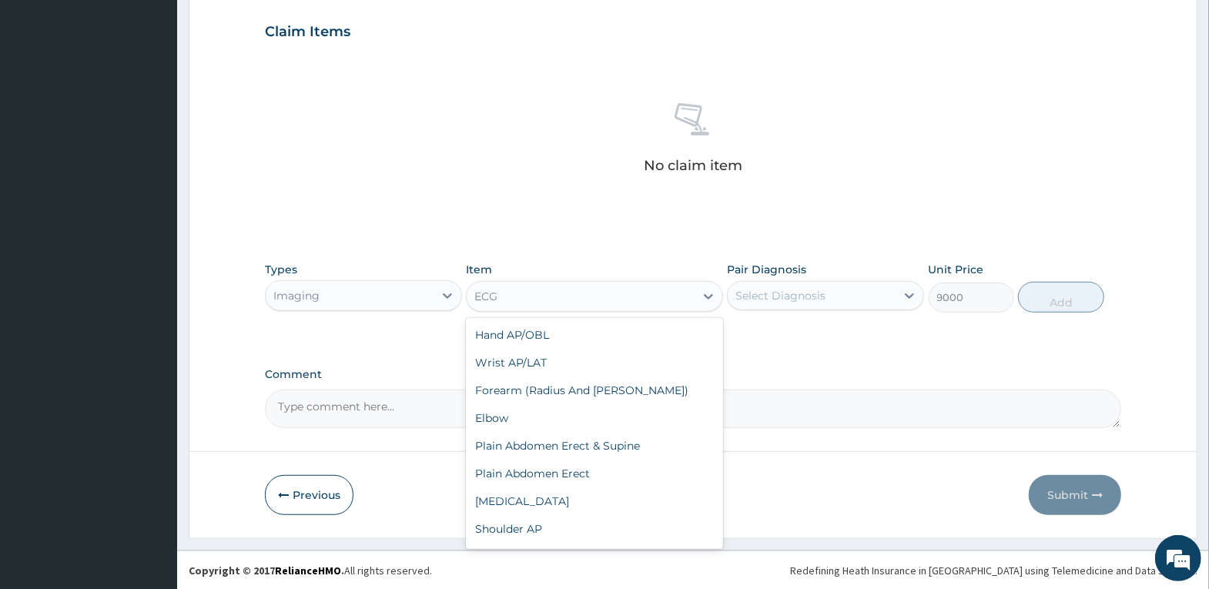
scroll to position [2633, 0]
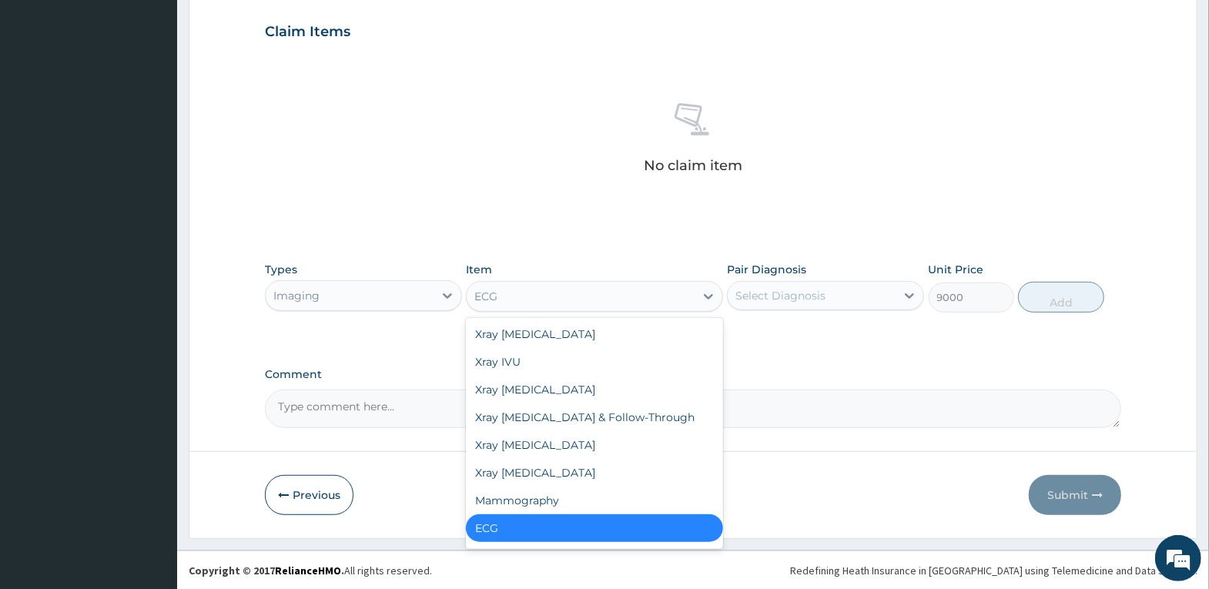
click at [635, 296] on div "ECG" at bounding box center [580, 296] width 228 height 25
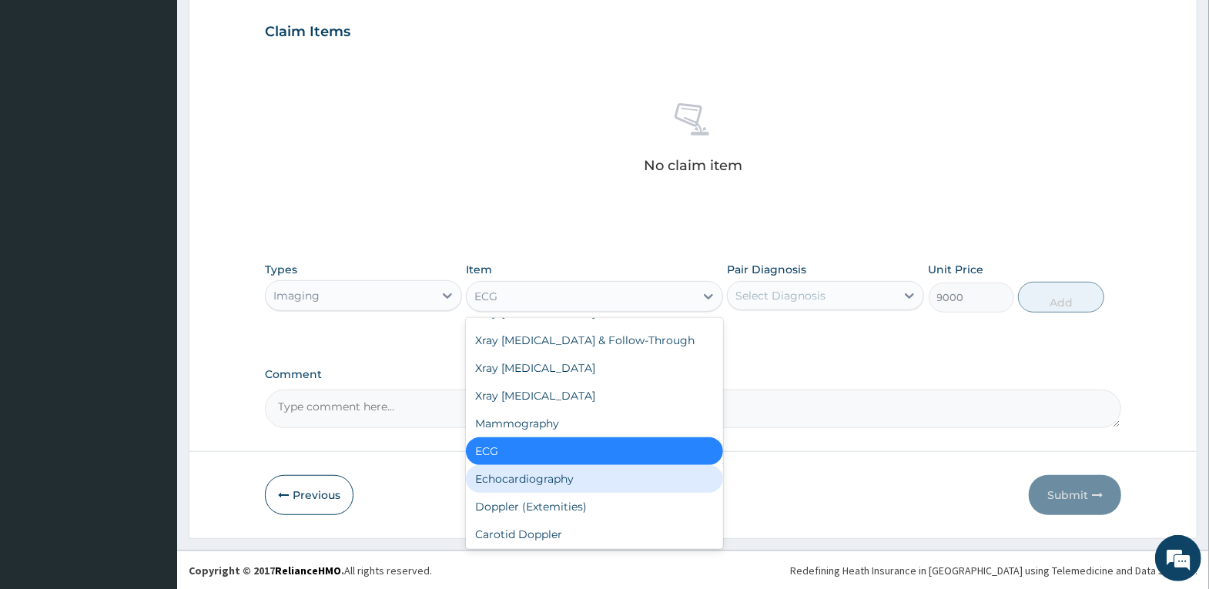
click at [593, 472] on div "Echocardiography" at bounding box center [594, 479] width 257 height 28
type input "32500"
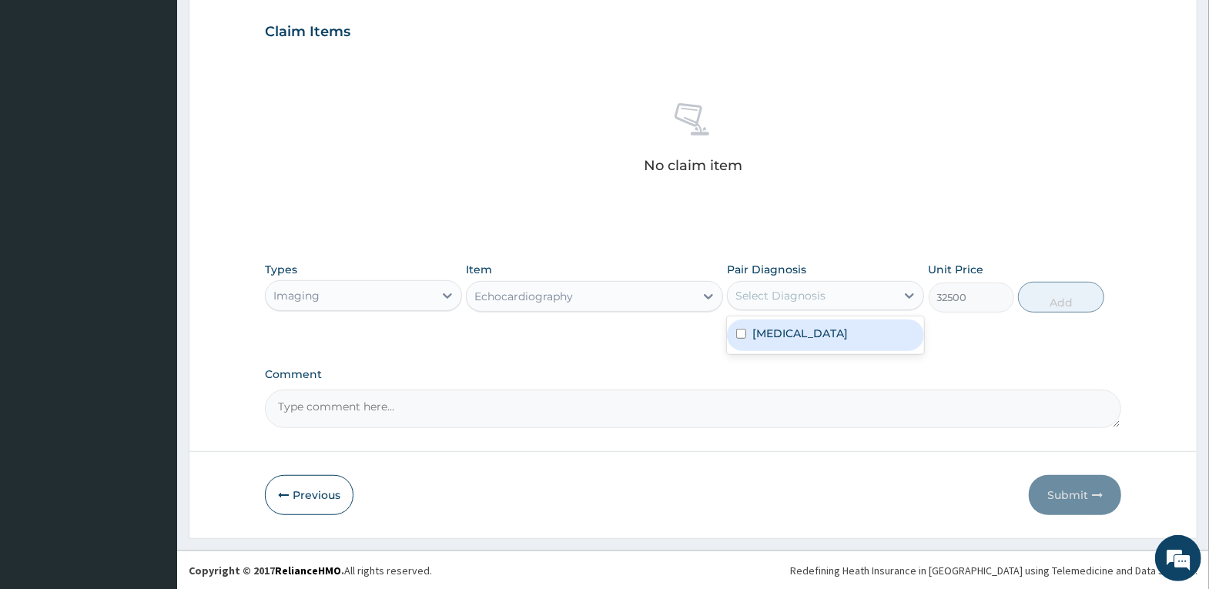
click at [782, 294] on div "Select Diagnosis" at bounding box center [780, 295] width 90 height 15
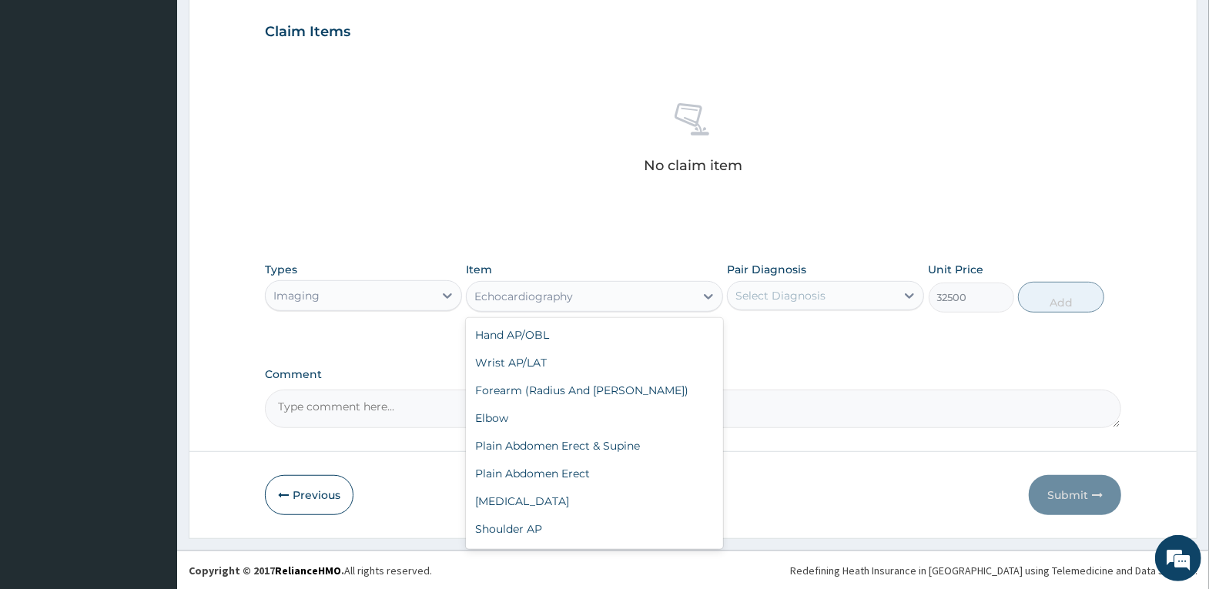
click at [577, 297] on div "Echocardiography" at bounding box center [580, 296] width 228 height 25
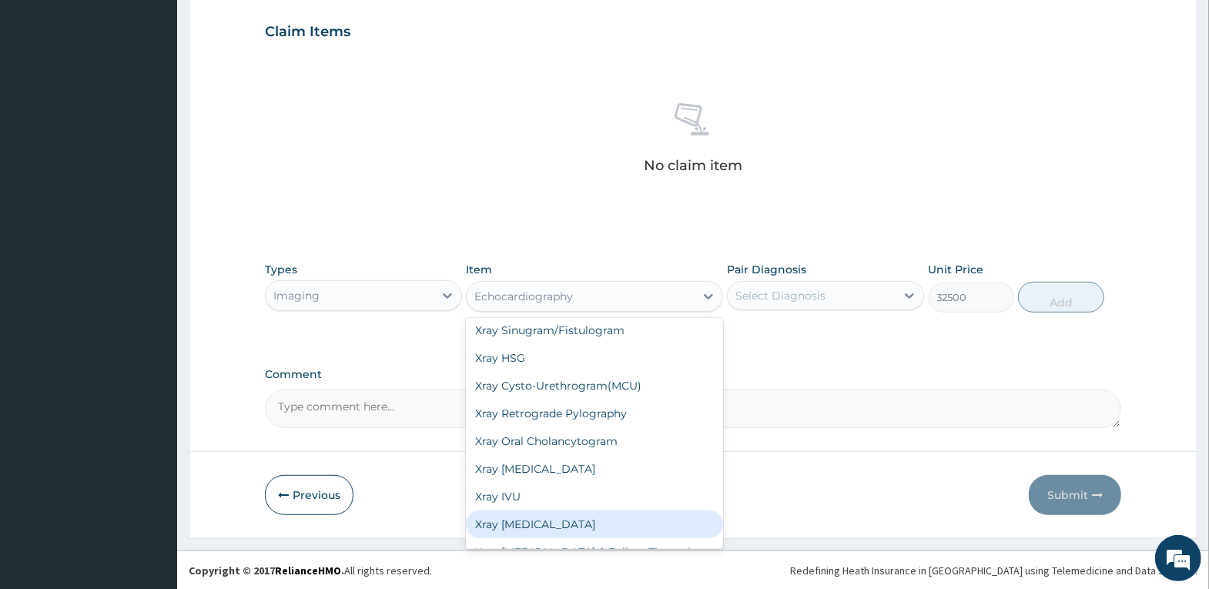
scroll to position [2459, 0]
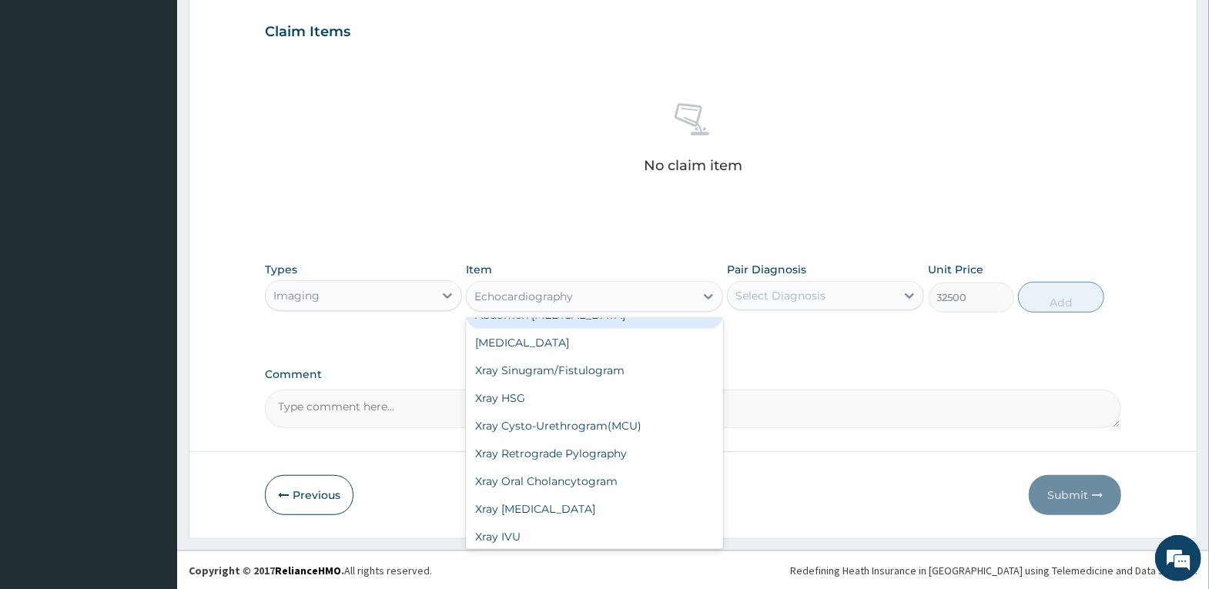
click at [587, 293] on div "Echocardiography" at bounding box center [580, 296] width 228 height 25
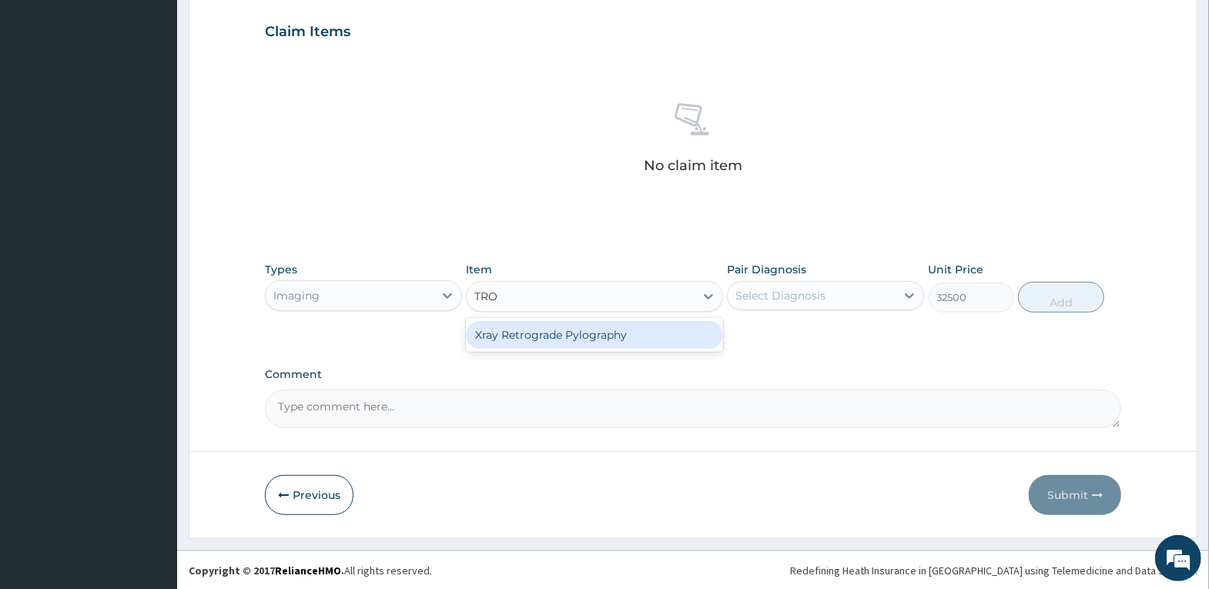
type input "TRO"
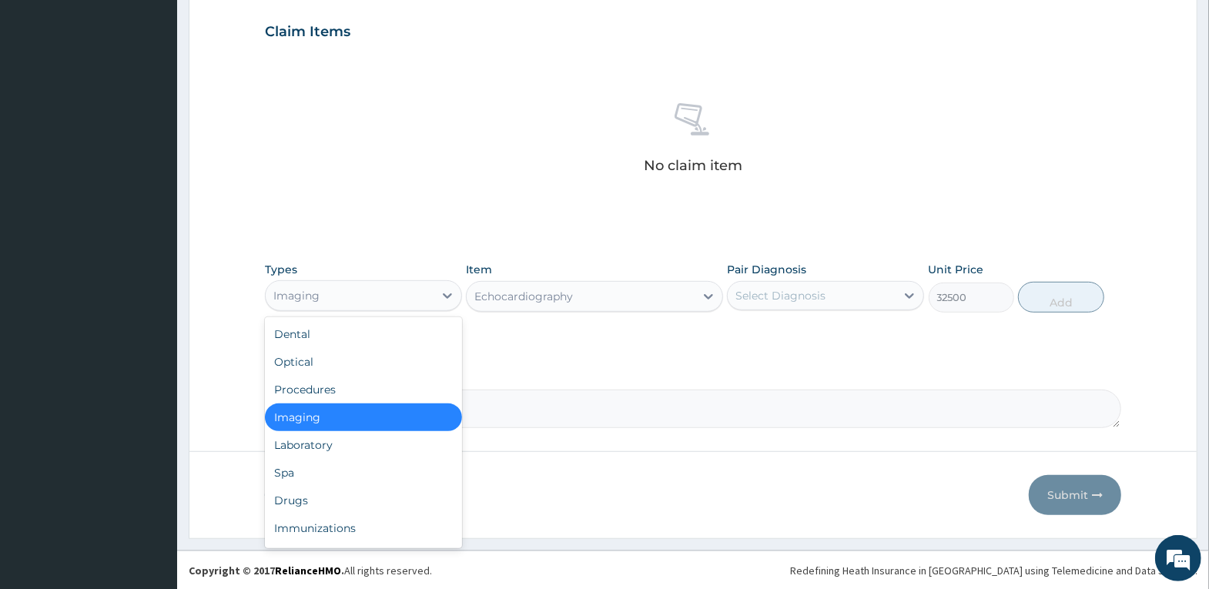
click at [373, 290] on div "Imaging" at bounding box center [350, 295] width 168 height 25
drag, startPoint x: 371, startPoint y: 441, endPoint x: 405, endPoint y: 413, distance: 43.8
click at [369, 442] on div "Laboratory" at bounding box center [363, 445] width 197 height 28
type input "0"
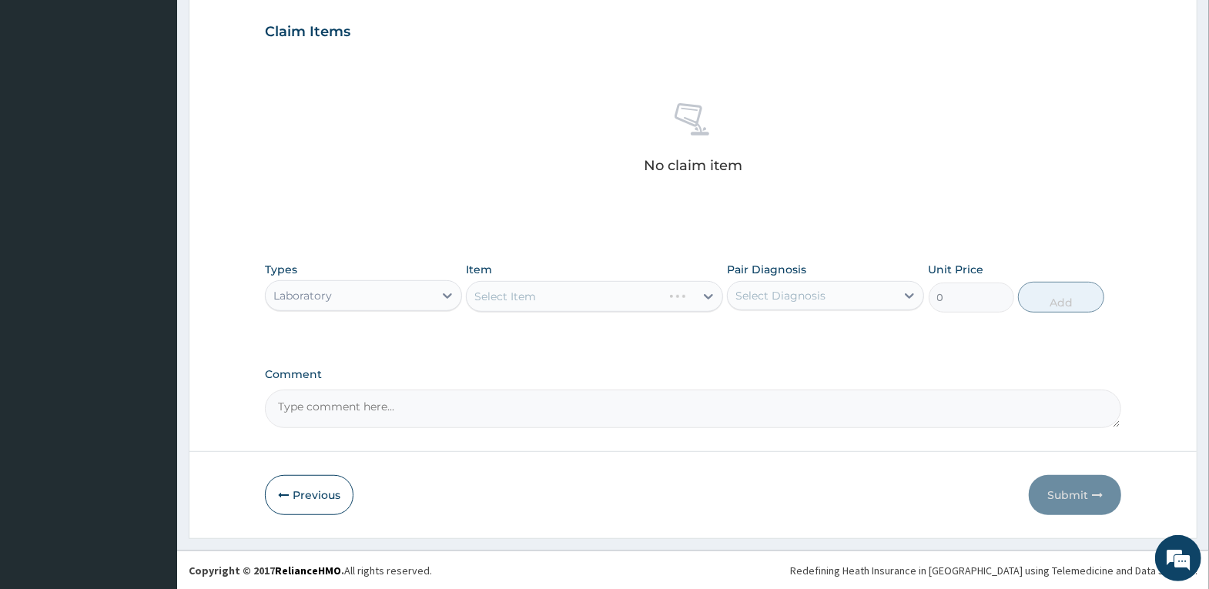
click at [534, 284] on div "Select Item" at bounding box center [594, 296] width 257 height 31
click at [537, 295] on div "Select Item" at bounding box center [594, 296] width 257 height 31
click at [567, 298] on div "Select Item" at bounding box center [594, 296] width 257 height 31
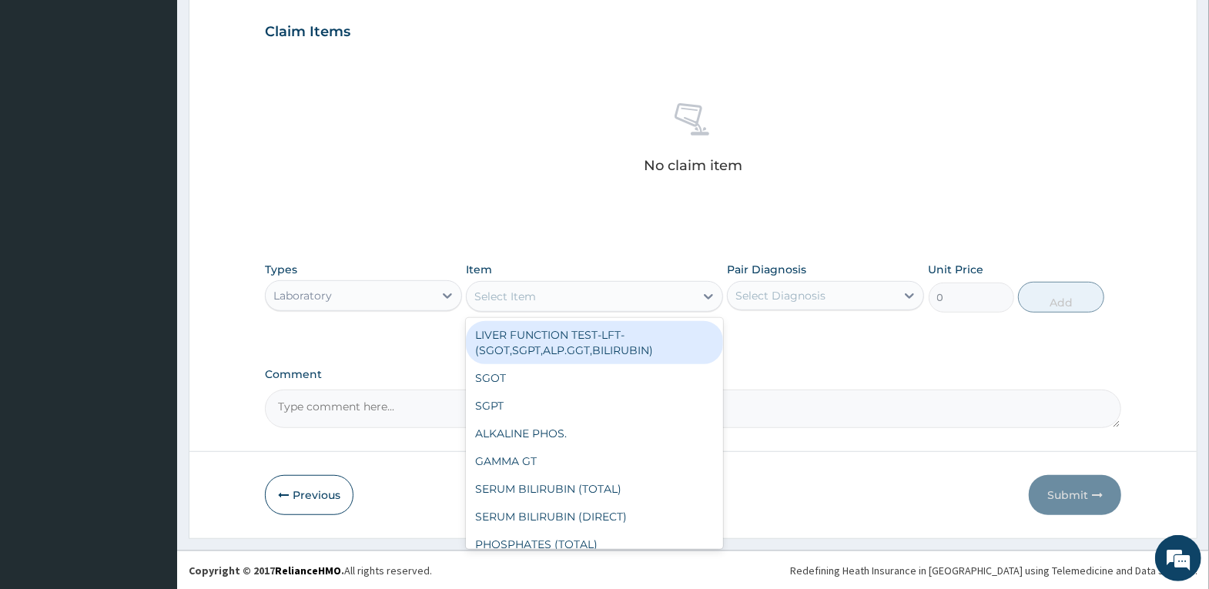
click at [567, 298] on div "Select Item" at bounding box center [580, 296] width 228 height 25
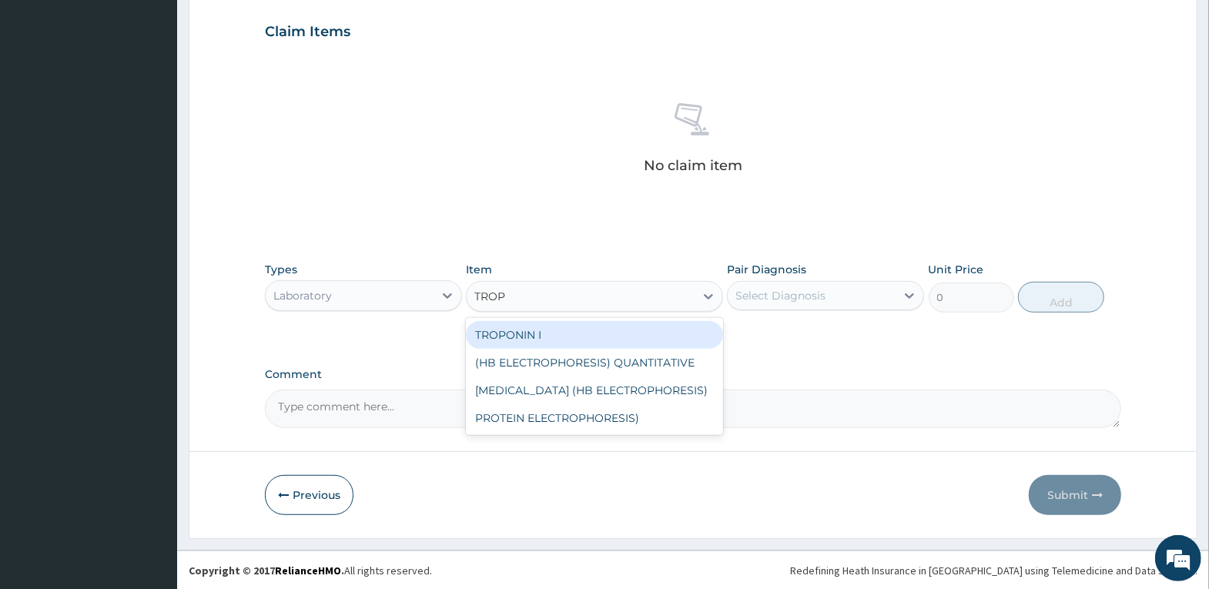
type input "TROPO"
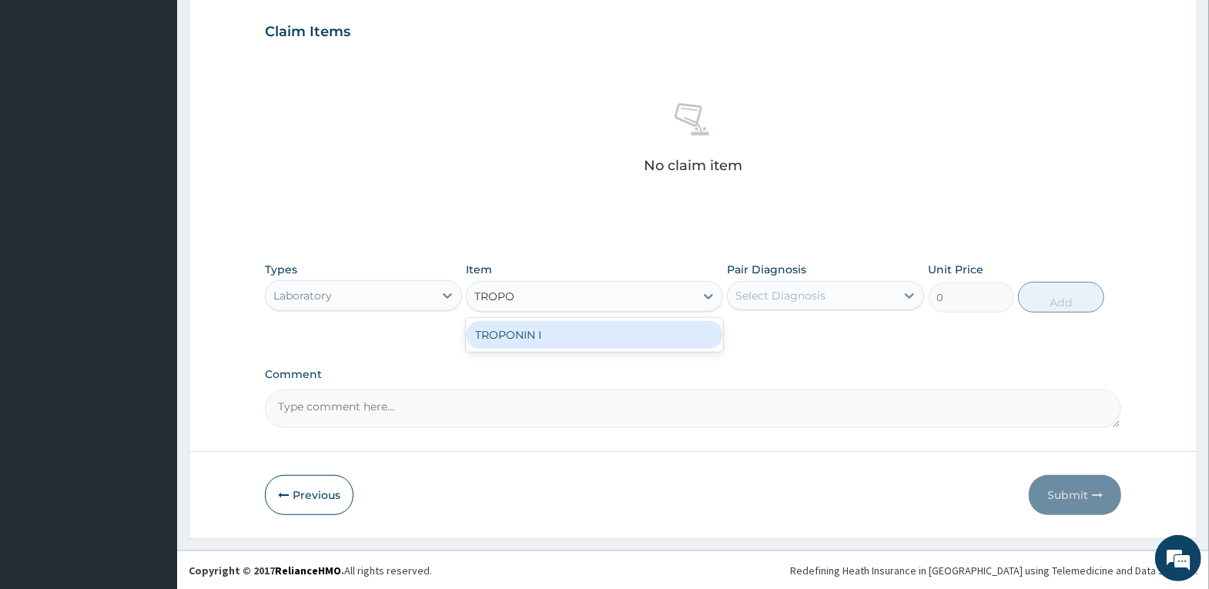
click at [622, 338] on div "TROPONIN I" at bounding box center [594, 335] width 257 height 28
type input "7000"
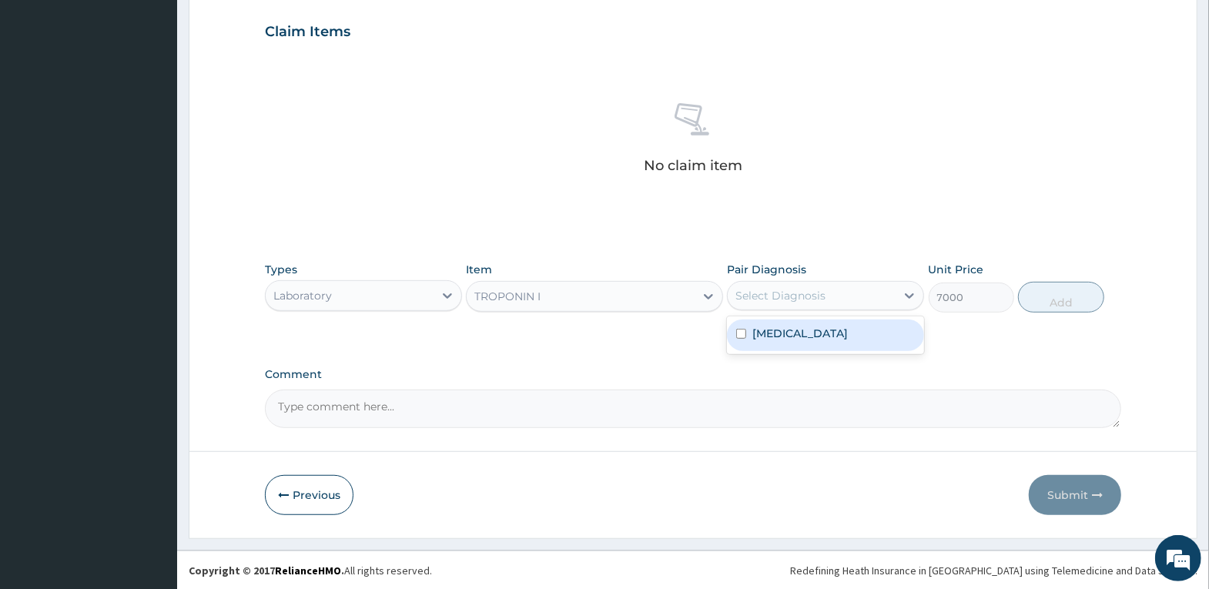
click at [803, 290] on div "Select Diagnosis" at bounding box center [780, 295] width 90 height 15
click at [865, 342] on div "Malaria" at bounding box center [825, 335] width 197 height 32
checkbox input "true"
click at [989, 182] on div "No claim item" at bounding box center [693, 140] width 856 height 177
